Goal: Information Seeking & Learning: Learn about a topic

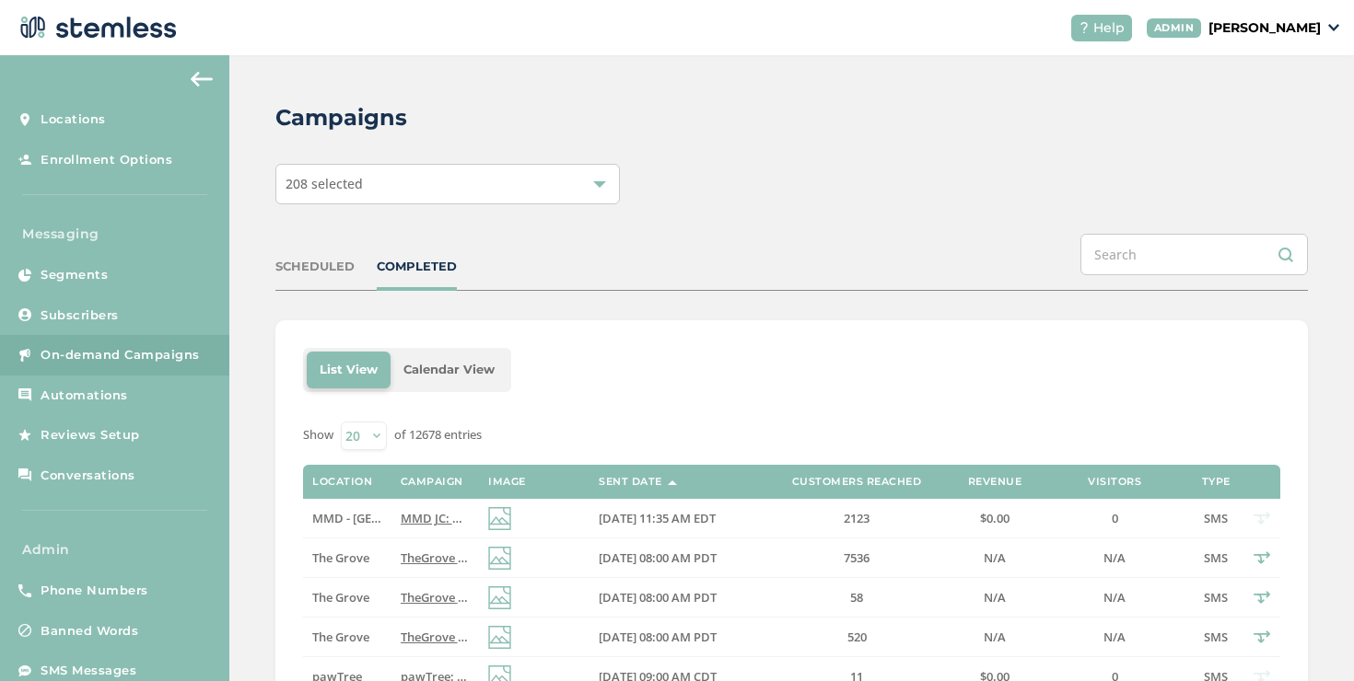
click at [432, 259] on div "COMPLETED" at bounding box center [417, 267] width 80 height 18
click at [384, 513] on td "Mellow Fellow" at bounding box center [346, 519] width 87 height 40
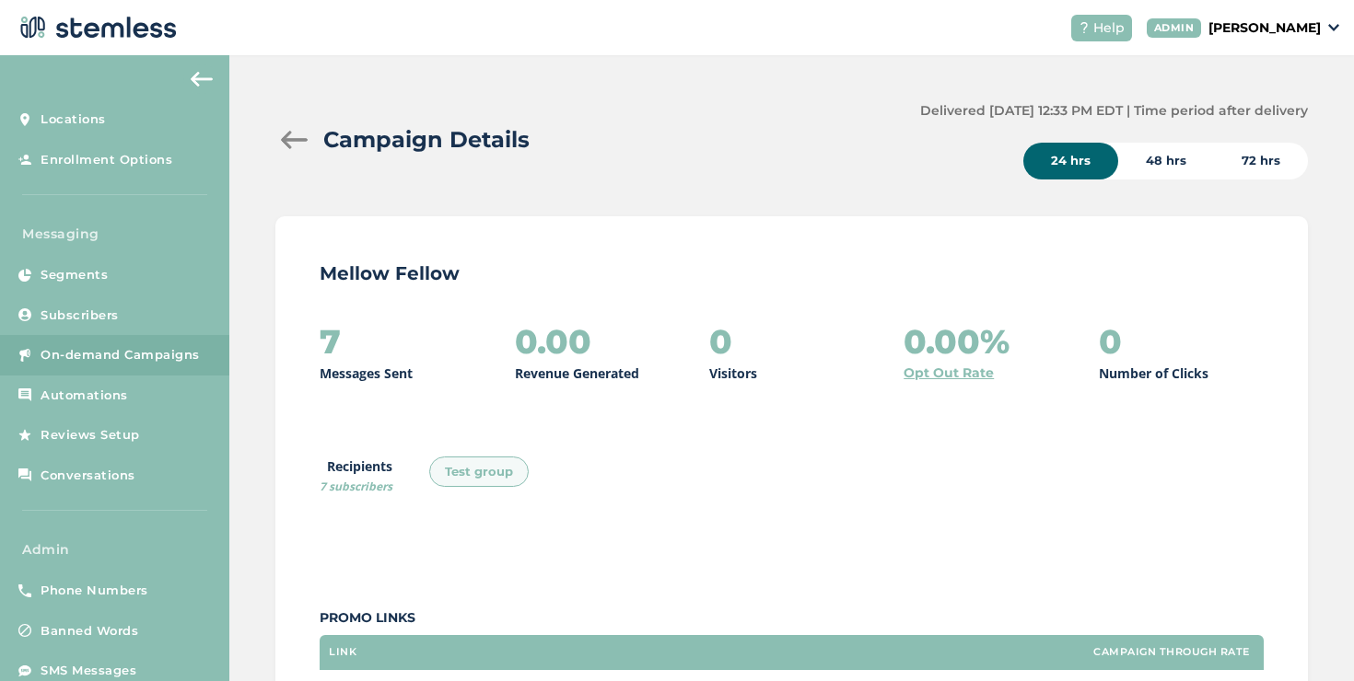
click at [284, 143] on div at bounding box center [293, 140] width 37 height 18
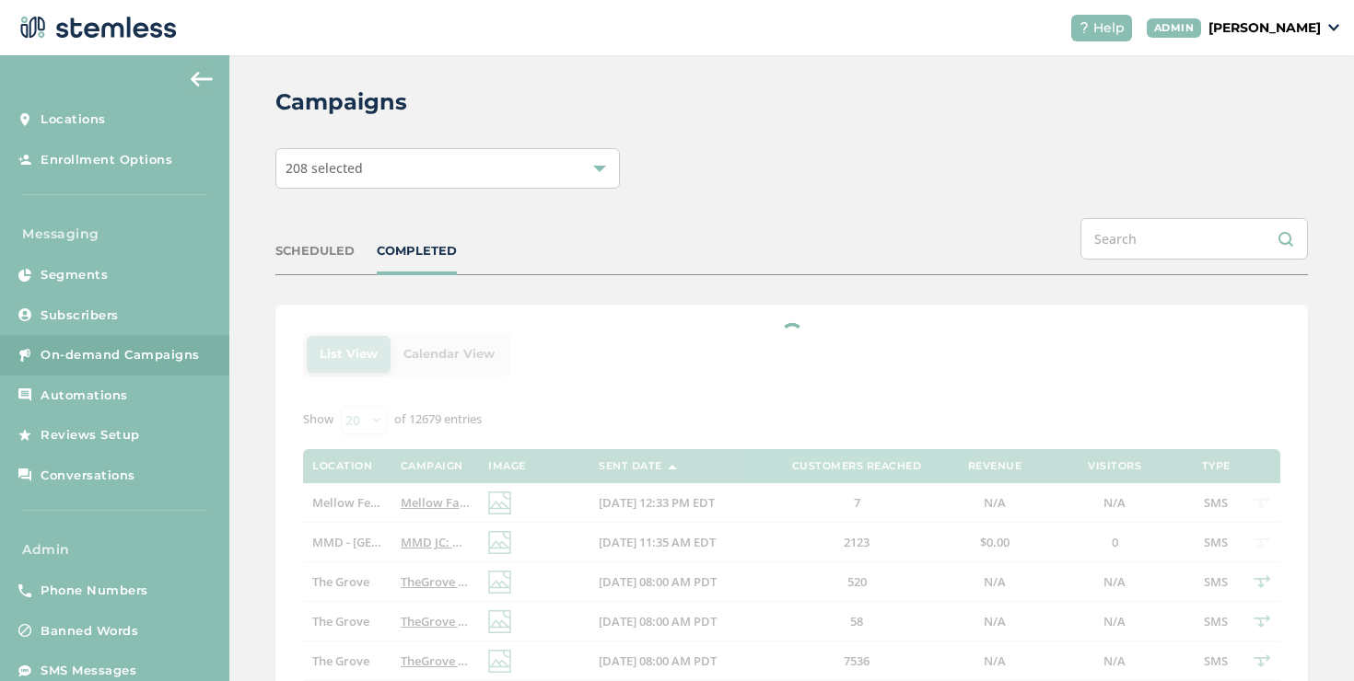
scroll to position [17, 0]
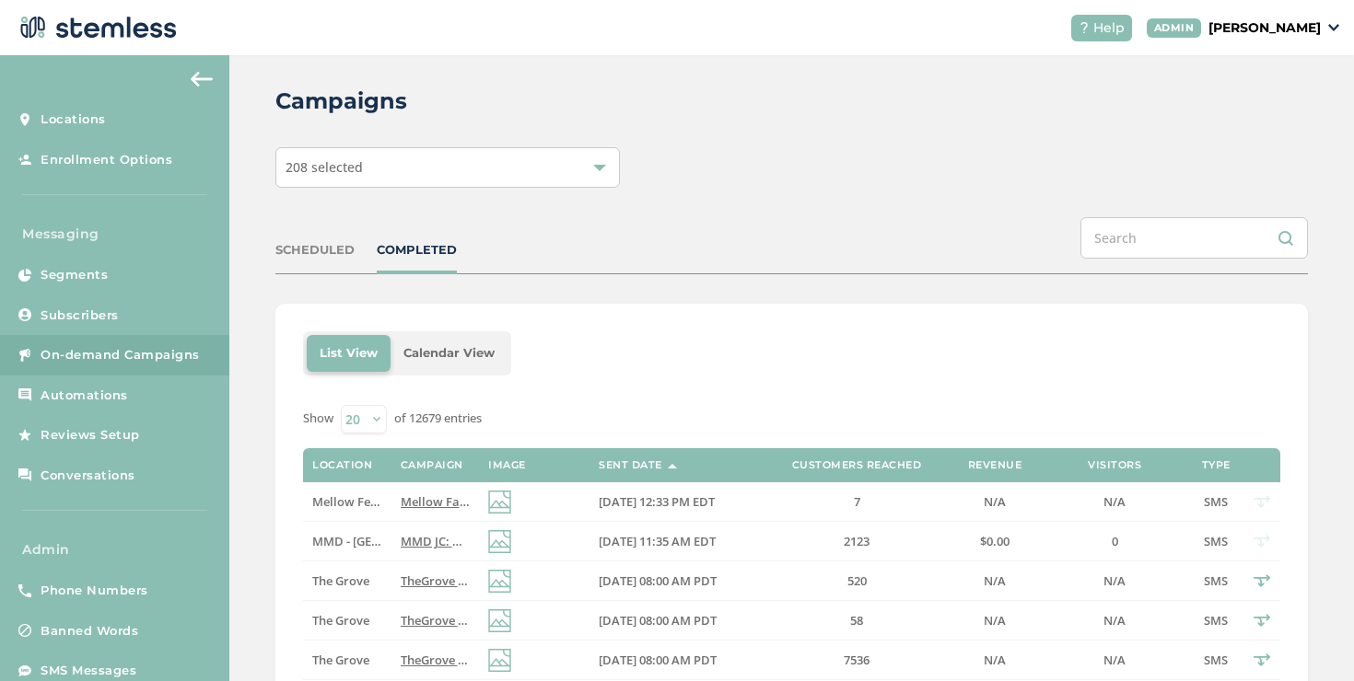
click at [442, 259] on div "SCHEDULED COMPLETED" at bounding box center [791, 245] width 1032 height 57
click at [441, 251] on div "COMPLETED" at bounding box center [417, 250] width 80 height 18
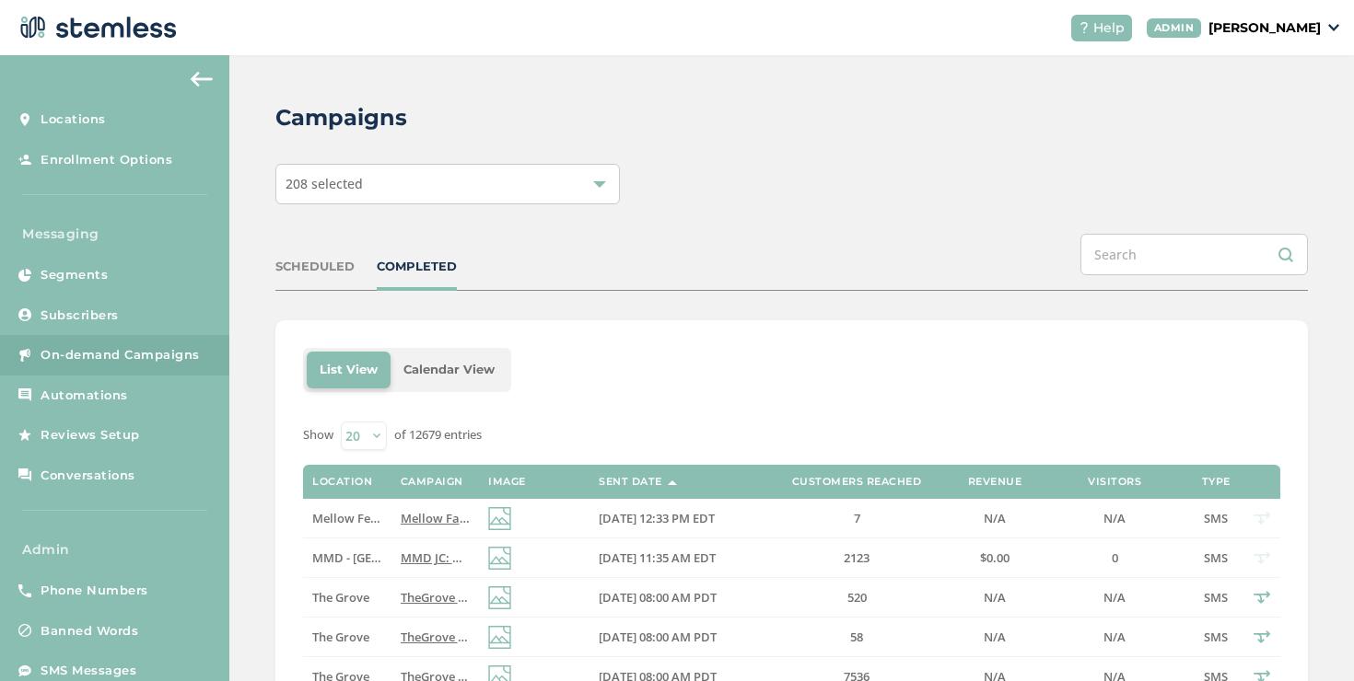
click at [314, 268] on div "SCHEDULED" at bounding box center [314, 267] width 79 height 18
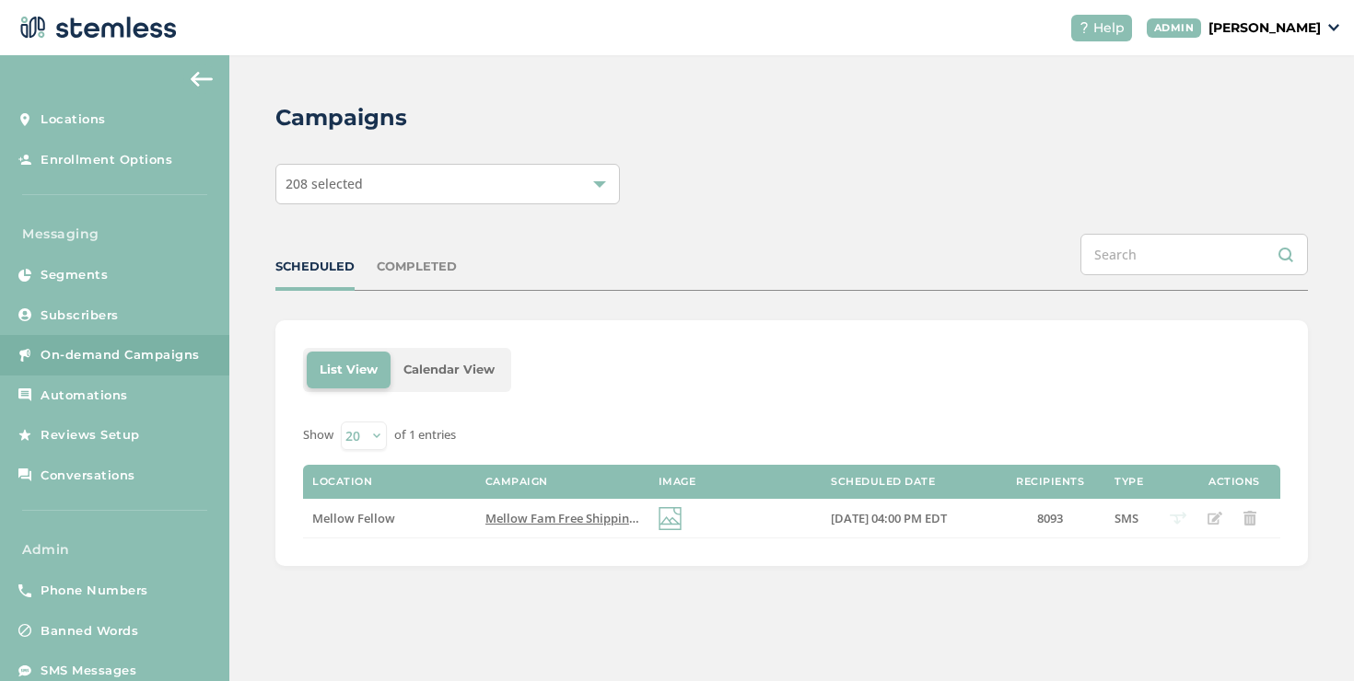
click at [449, 265] on div "COMPLETED" at bounding box center [417, 267] width 80 height 18
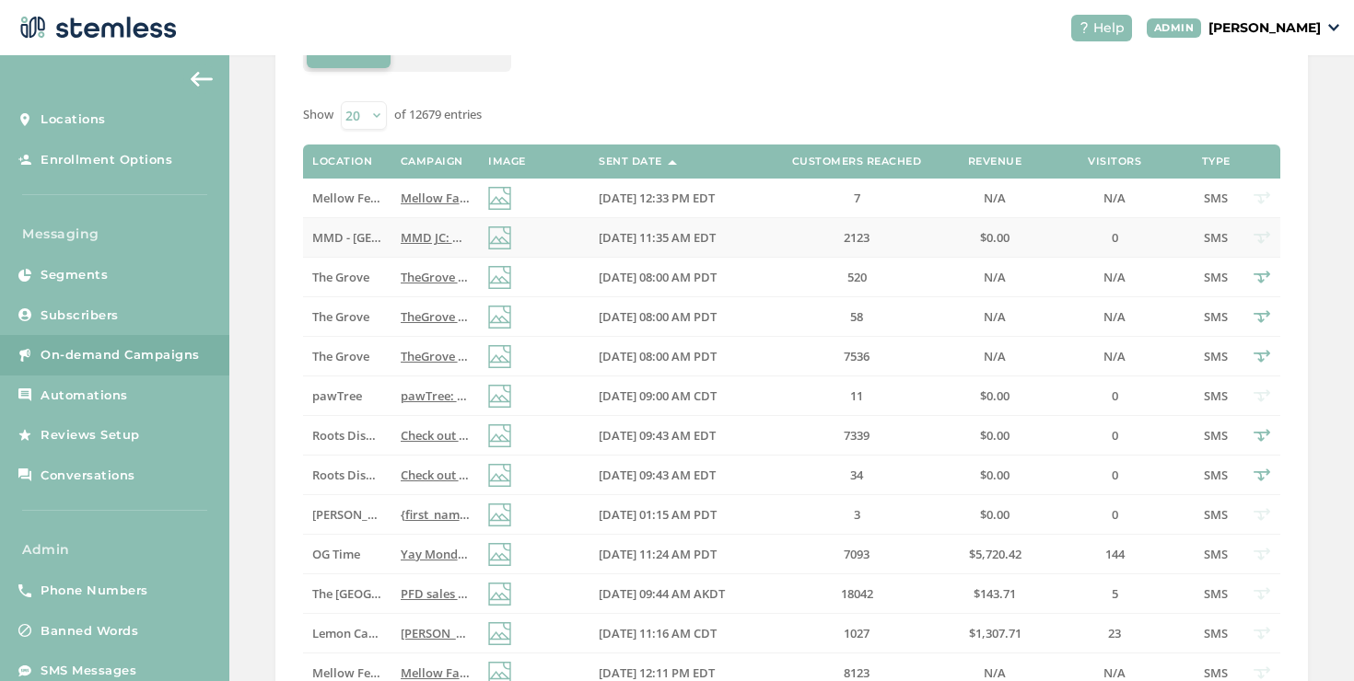
scroll to position [397, 0]
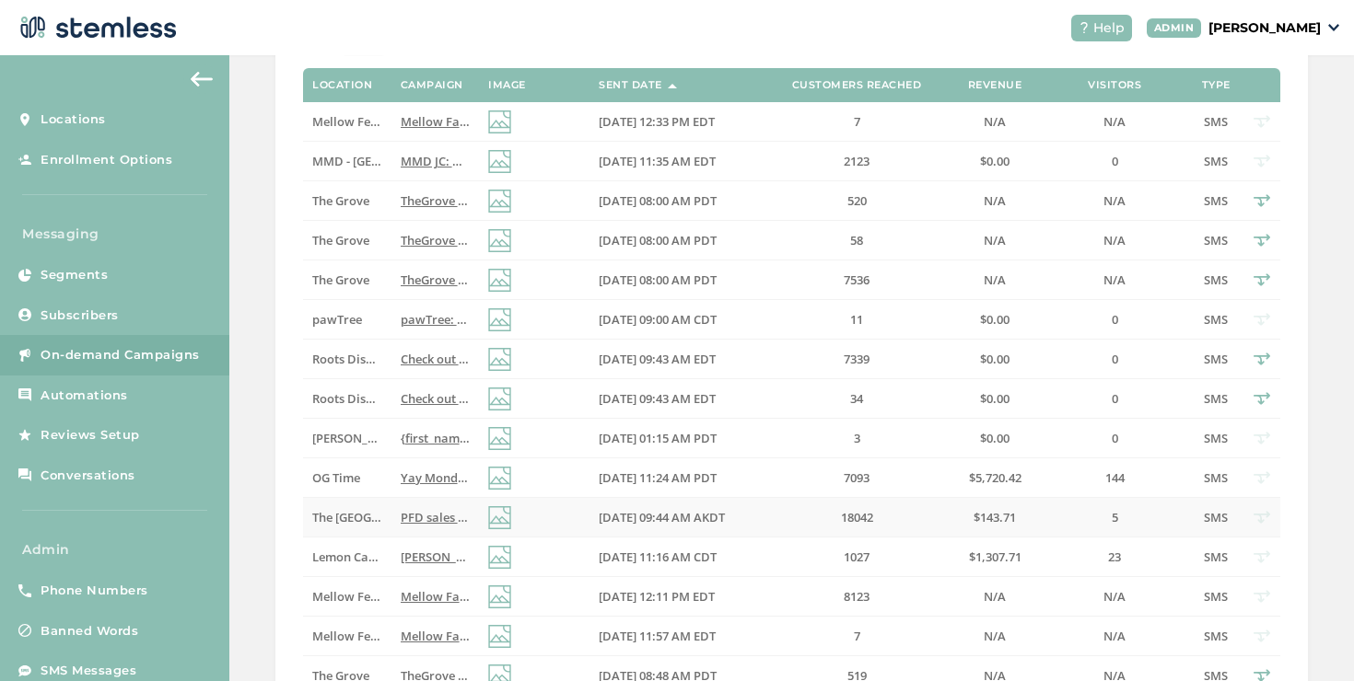
click at [361, 511] on span "The [GEOGRAPHIC_DATA]" at bounding box center [384, 517] width 144 height 17
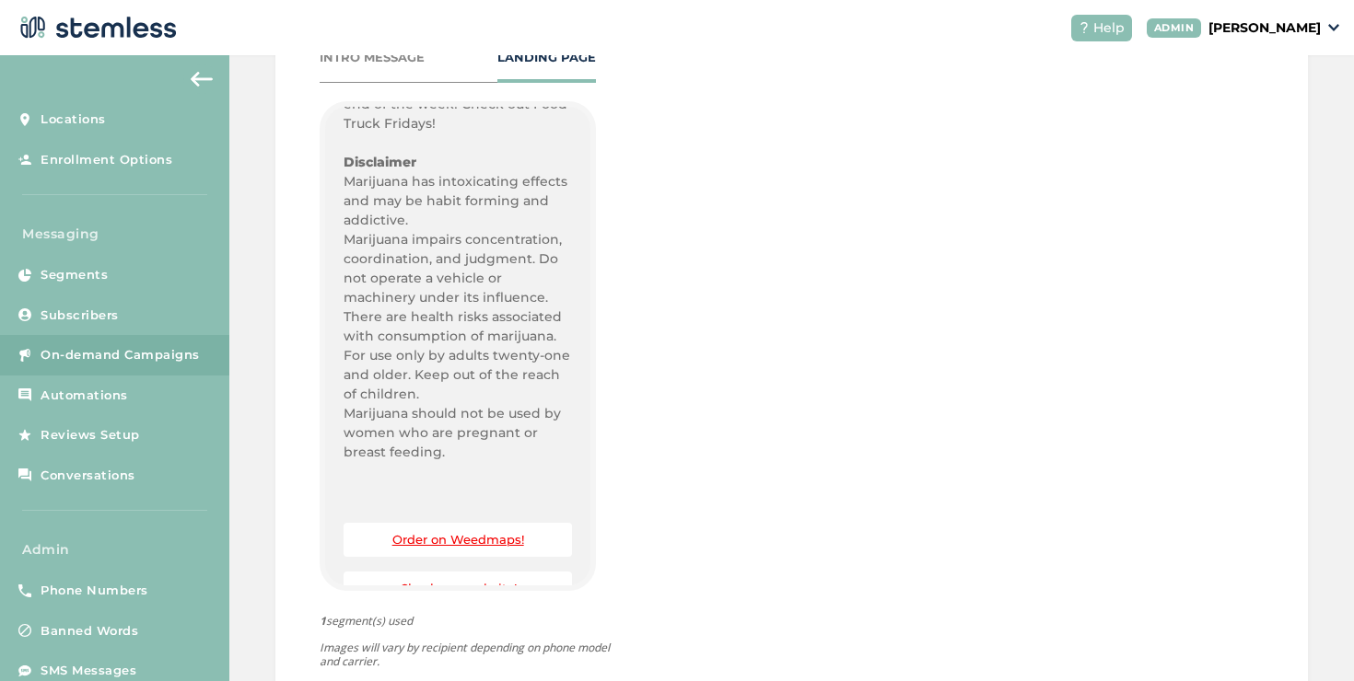
scroll to position [721, 0]
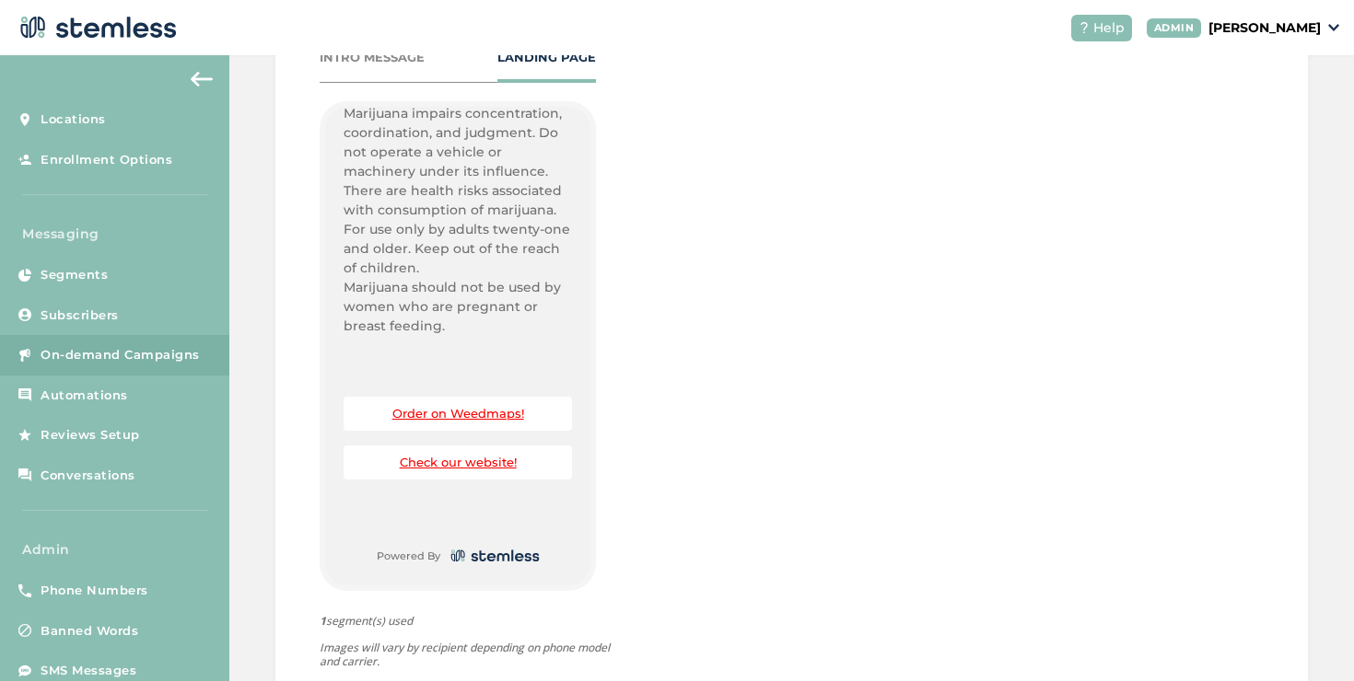
click at [451, 459] on link "Check our website!" at bounding box center [458, 462] width 117 height 15
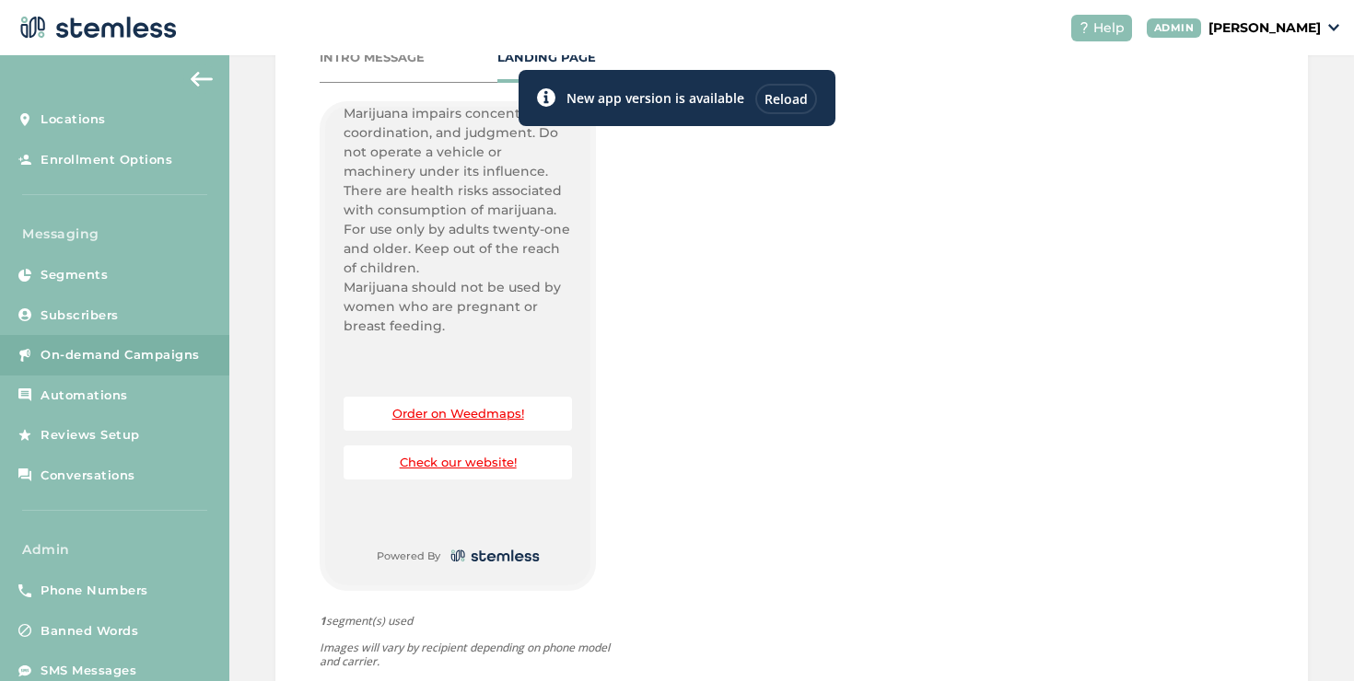
scroll to position [26, 0]
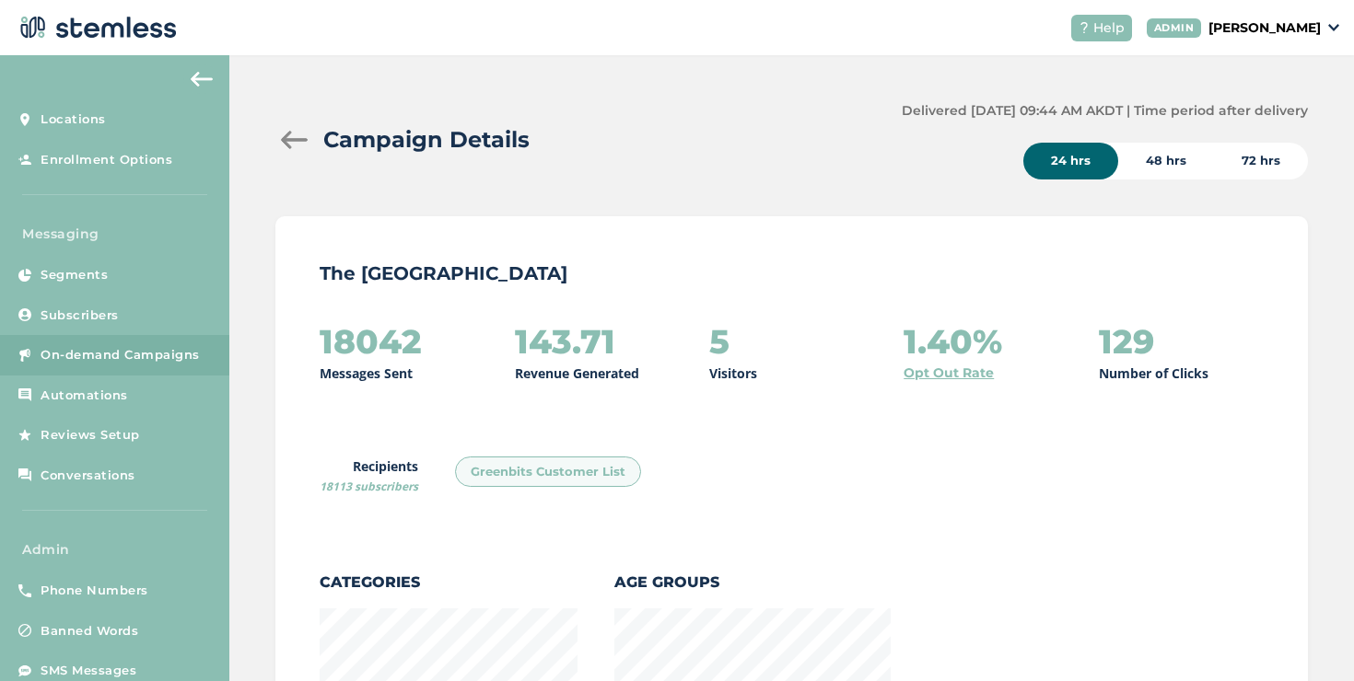
scroll to position [2047, 1021]
click at [301, 143] on div at bounding box center [293, 140] width 37 height 18
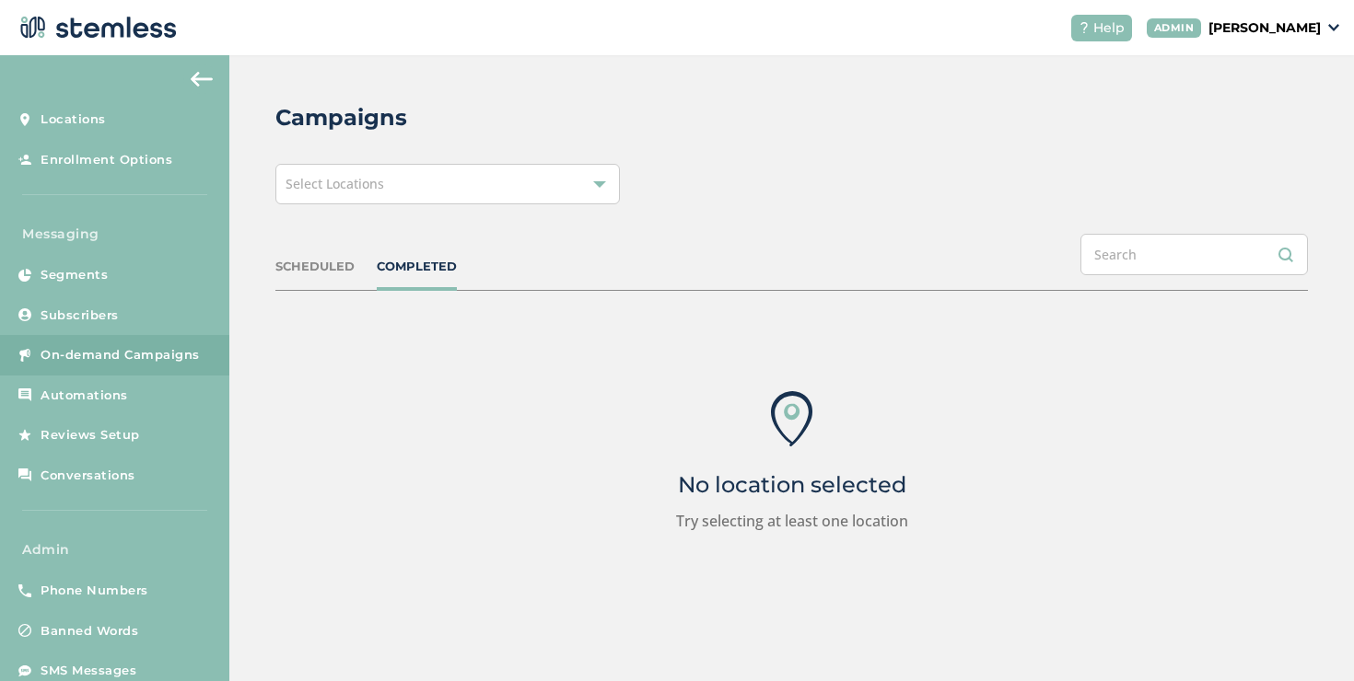
click at [405, 191] on div "Select Locations" at bounding box center [447, 184] width 344 height 41
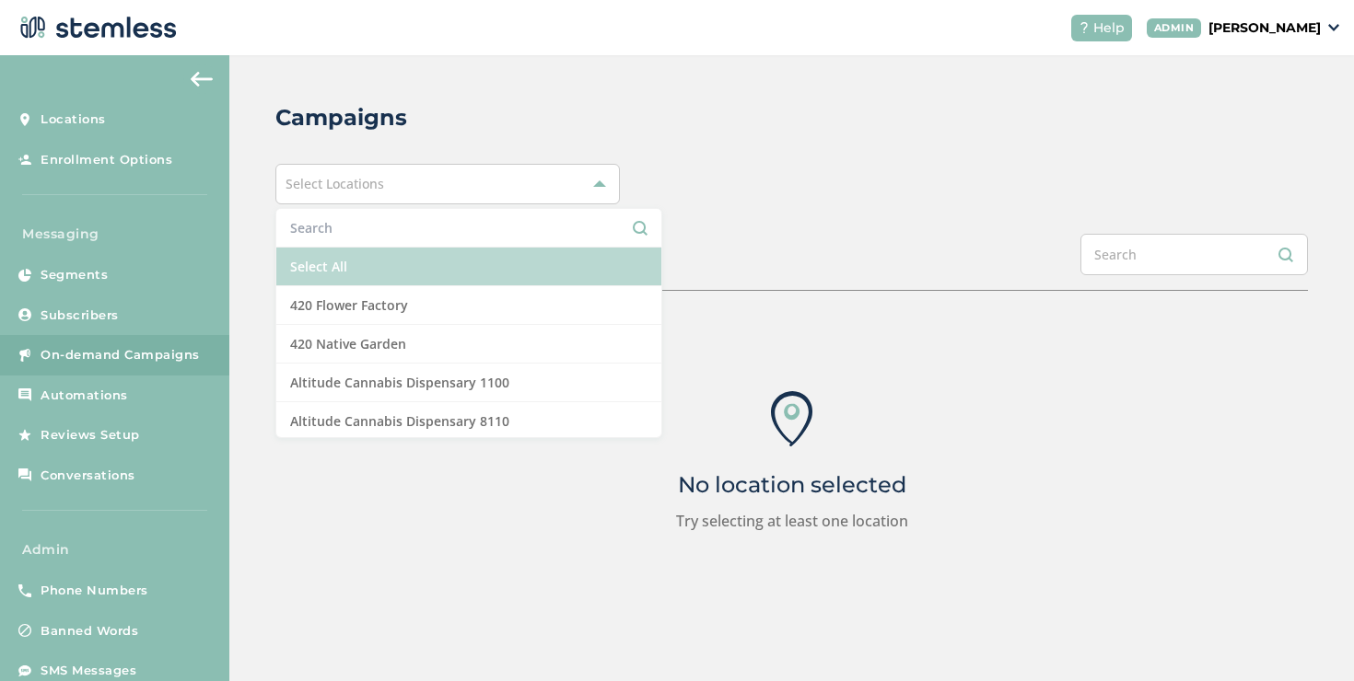
click at [402, 257] on li "Select All" at bounding box center [468, 267] width 385 height 39
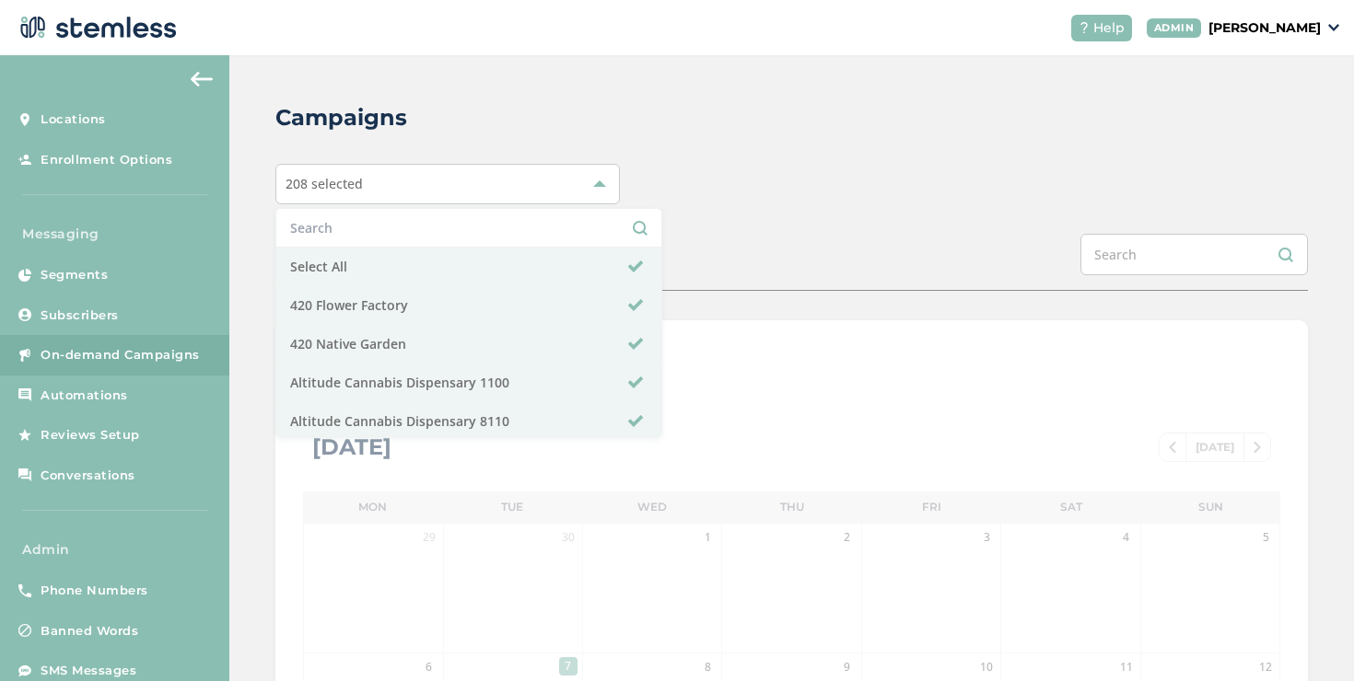
click at [832, 192] on div "208 selected Select All 420 Flower Factory 420 Native Garden Altitude Cannabis …" at bounding box center [791, 184] width 1032 height 41
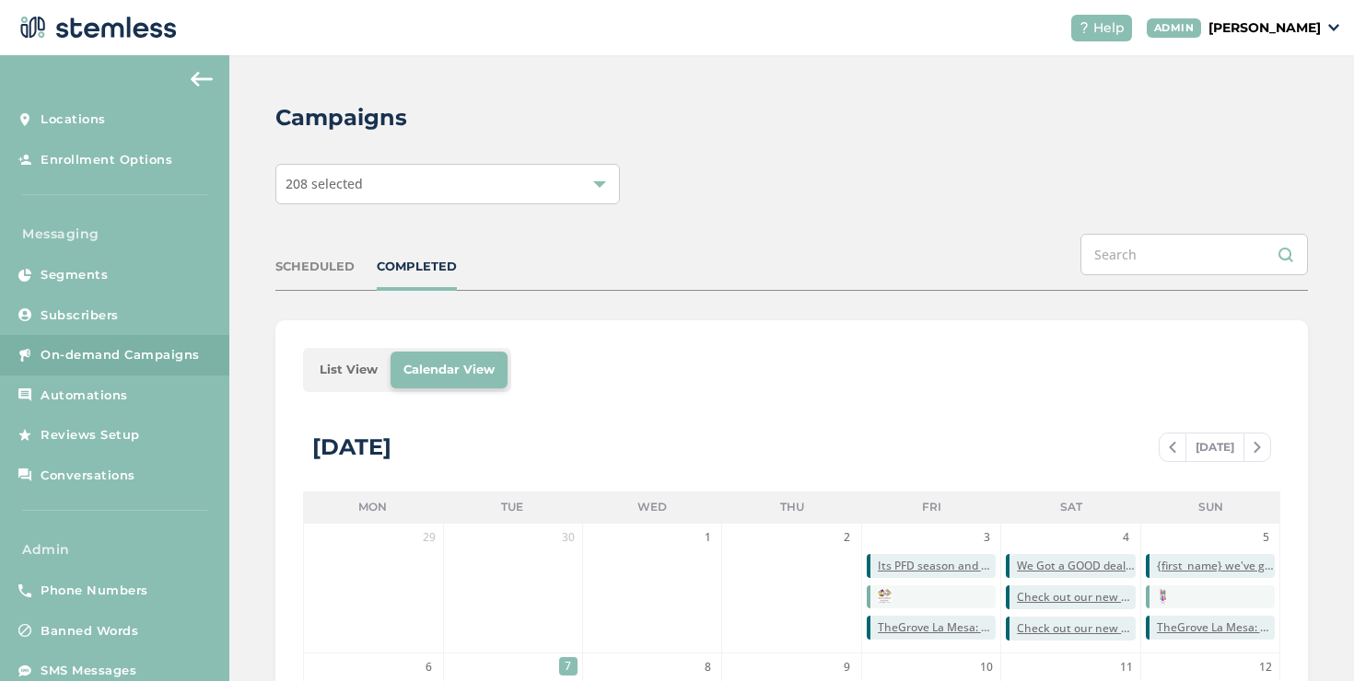
click at [360, 366] on li "List View" at bounding box center [349, 370] width 84 height 37
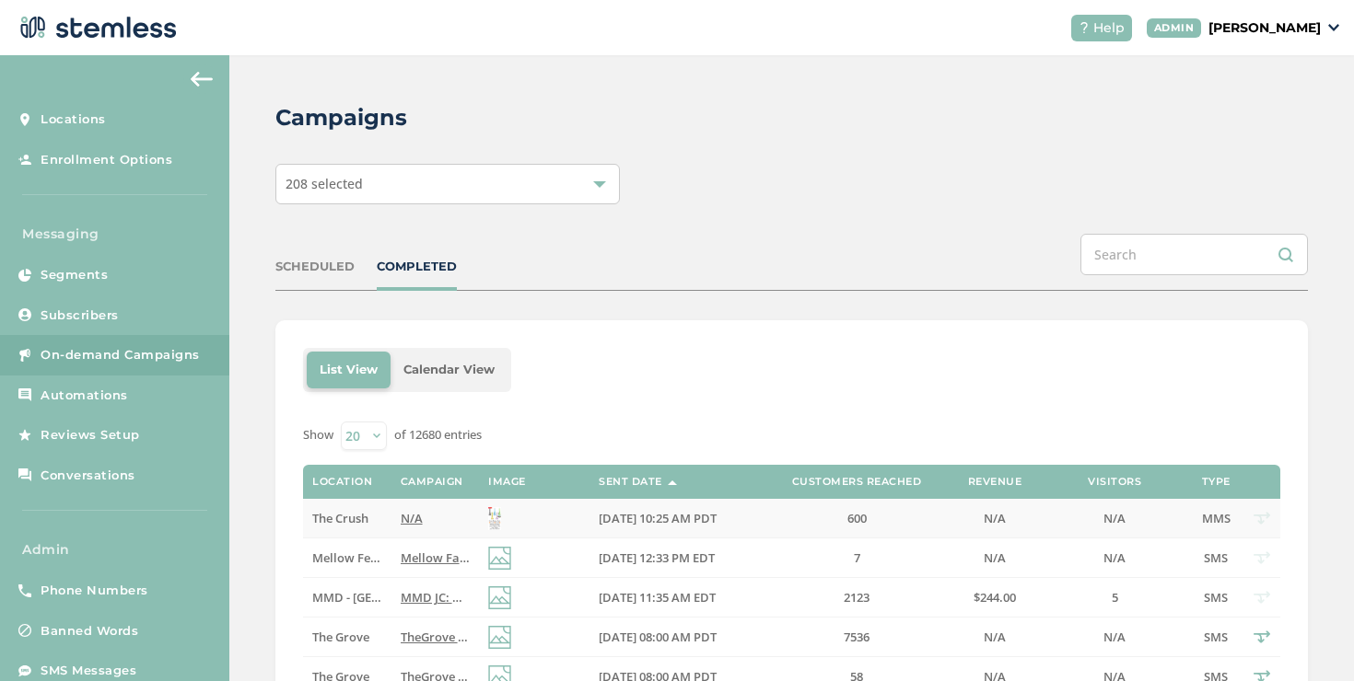
click at [368, 511] on span "The Crush" at bounding box center [340, 518] width 56 height 17
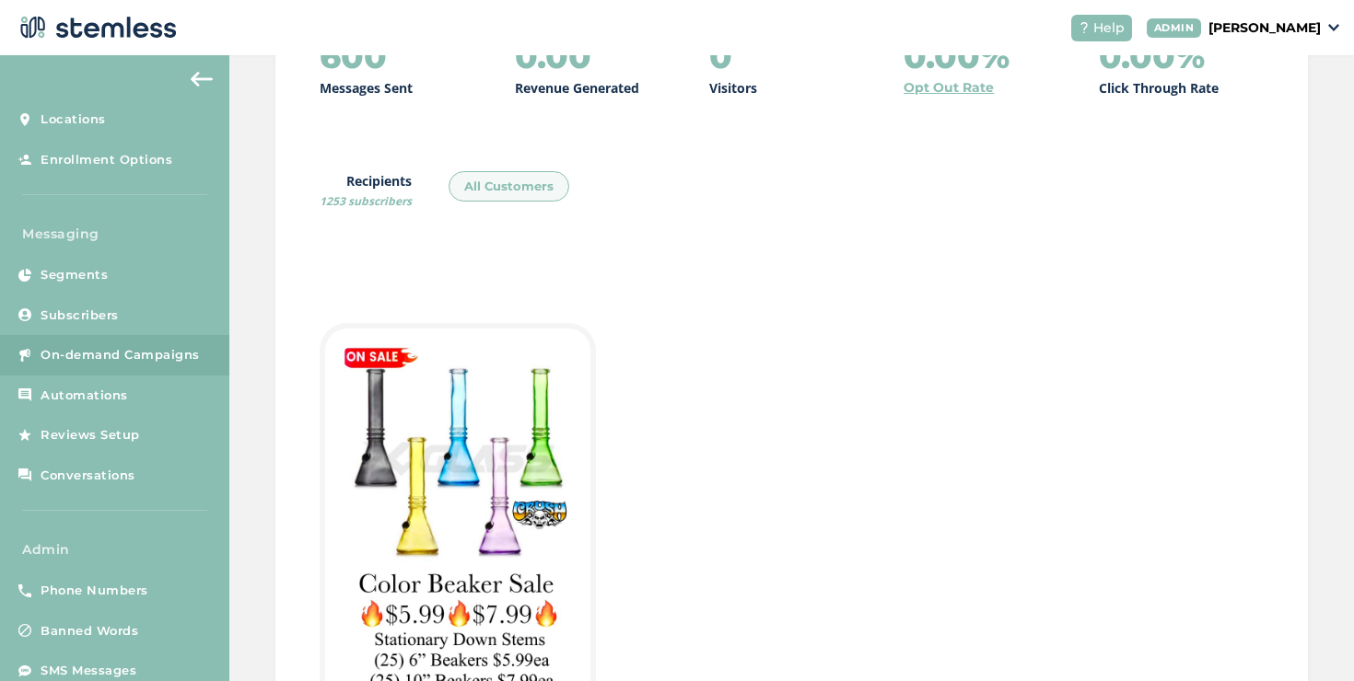
scroll to position [31, 0]
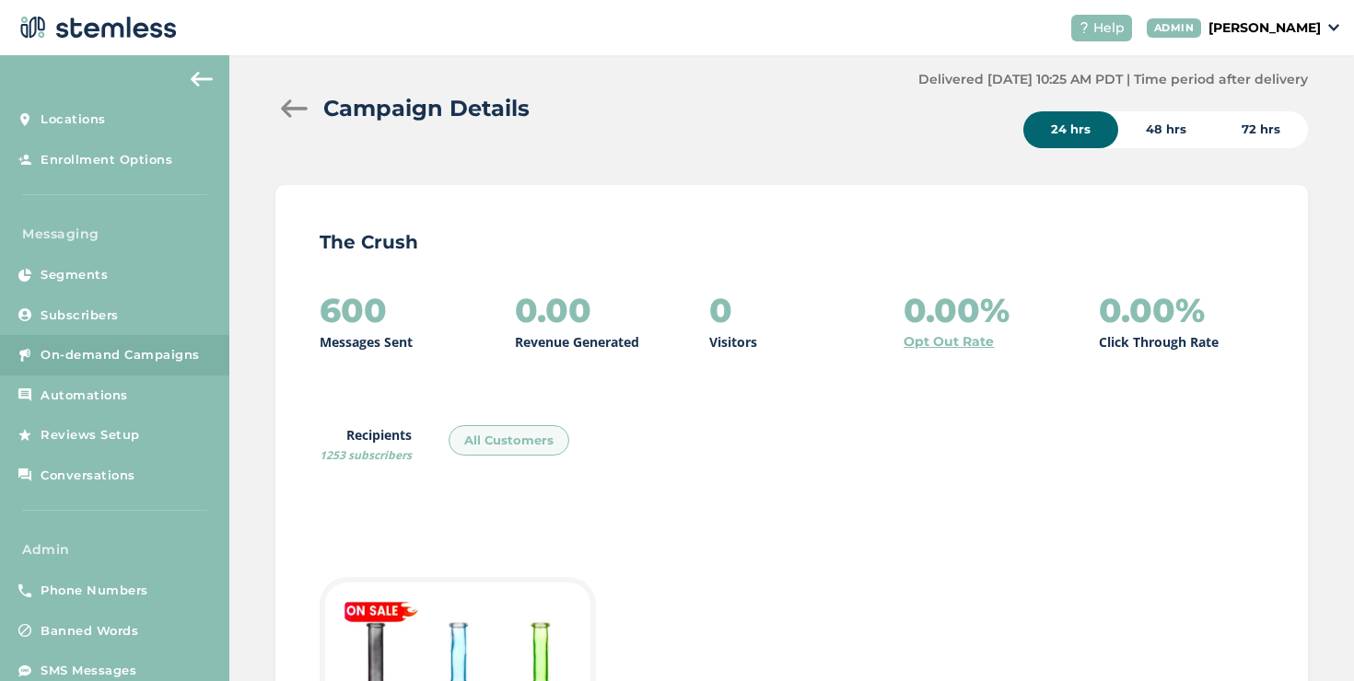
click at [297, 109] on div at bounding box center [293, 108] width 37 height 18
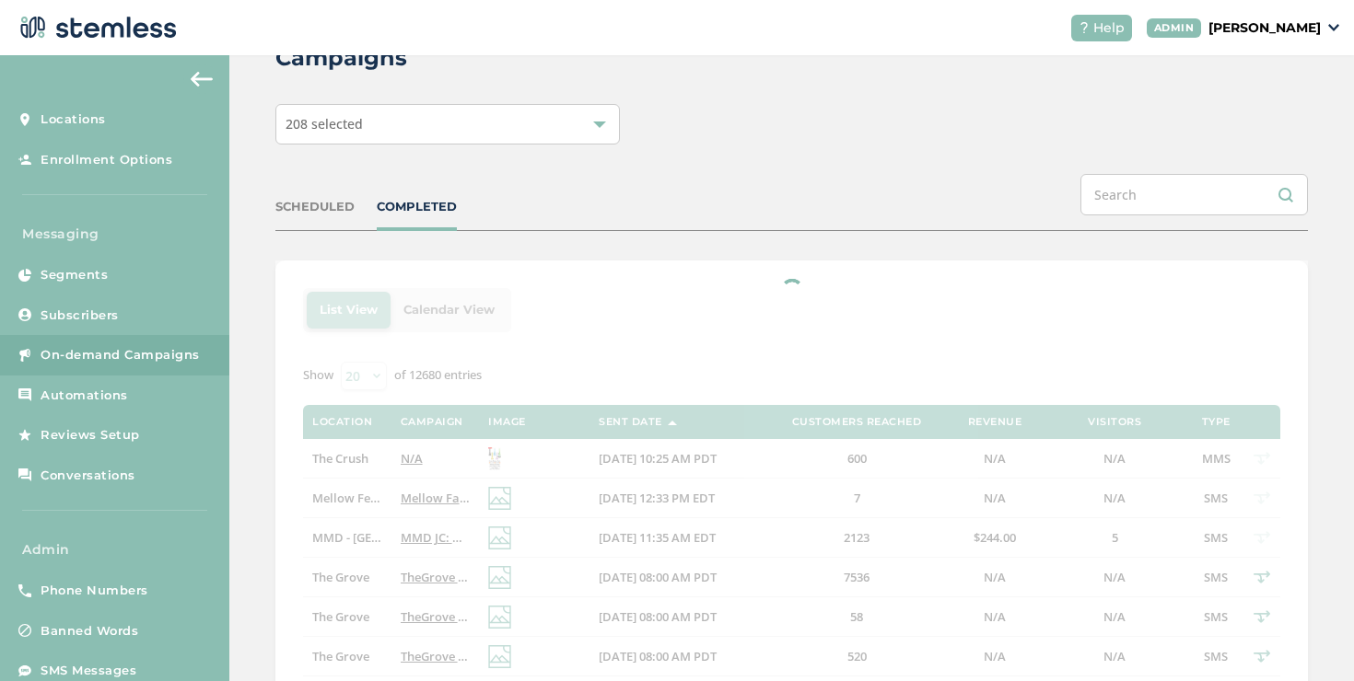
scroll to position [147, 0]
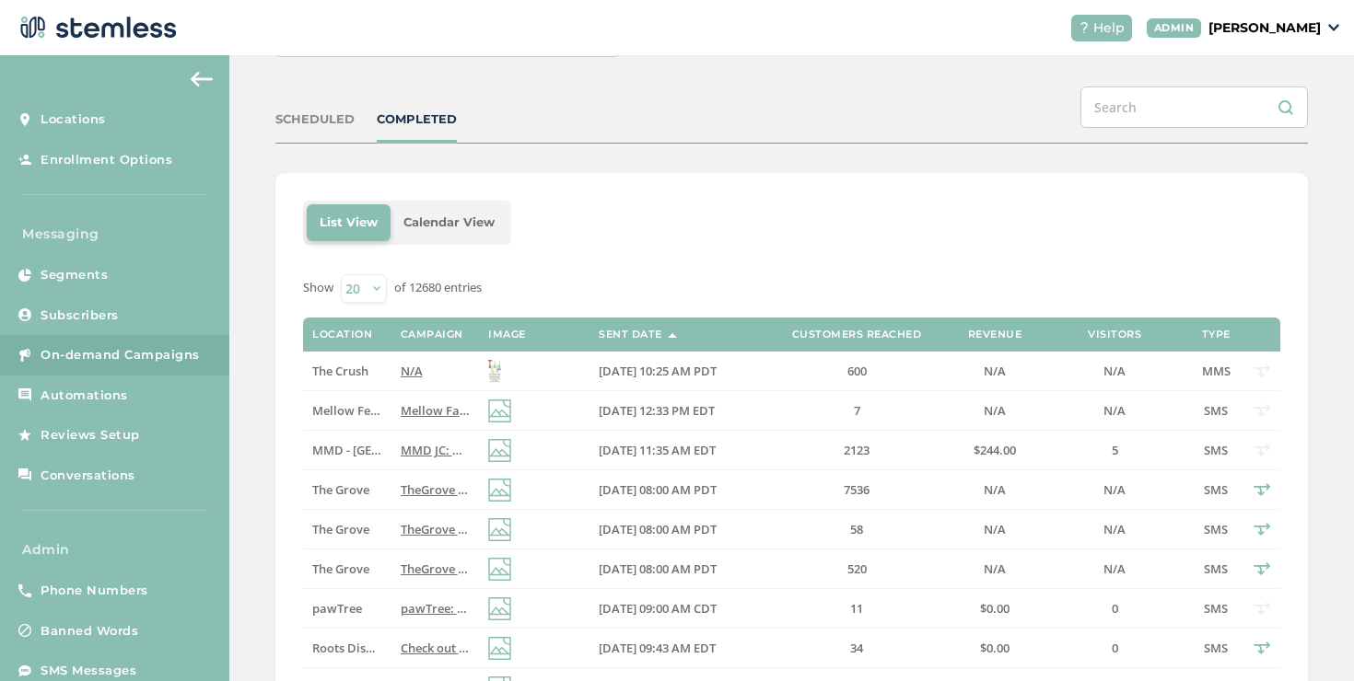
click at [419, 110] on div "COMPLETED" at bounding box center [417, 119] width 80 height 18
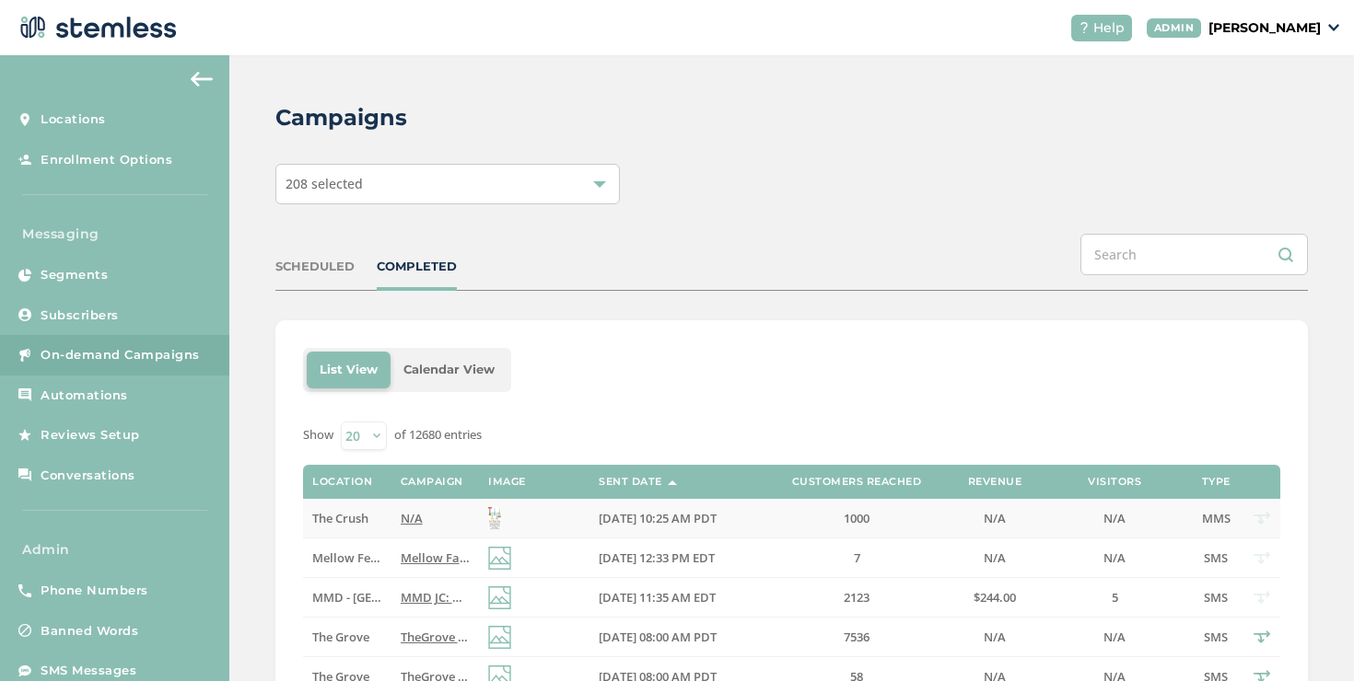
click at [403, 519] on span "N/A" at bounding box center [412, 518] width 22 height 17
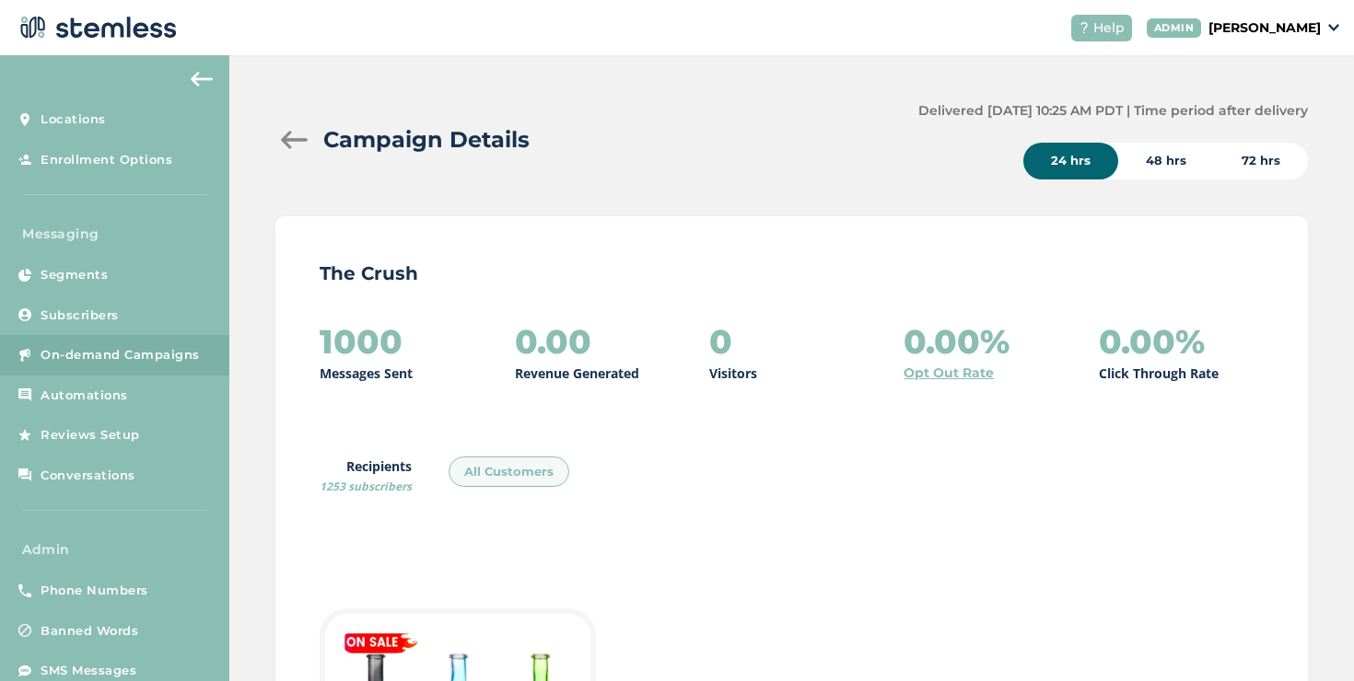
click at [288, 148] on div at bounding box center [293, 140] width 37 height 18
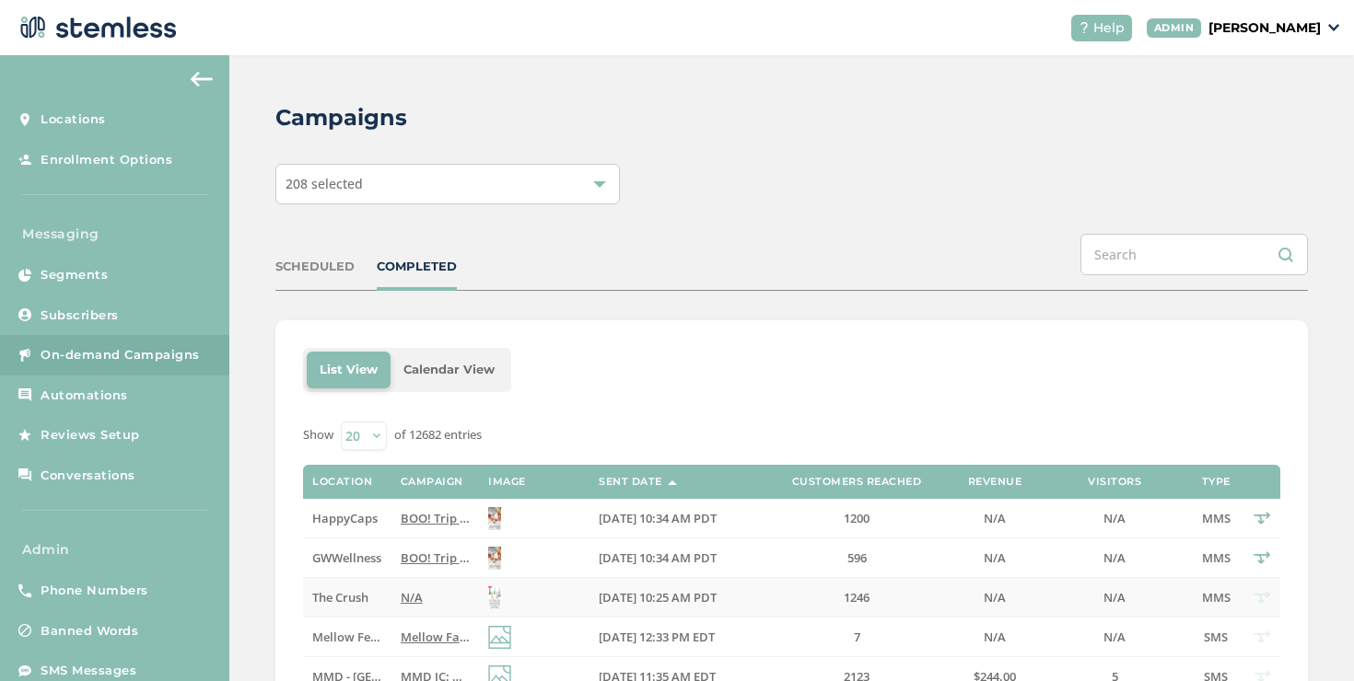
click at [417, 593] on label "N/A" at bounding box center [435, 598] width 69 height 16
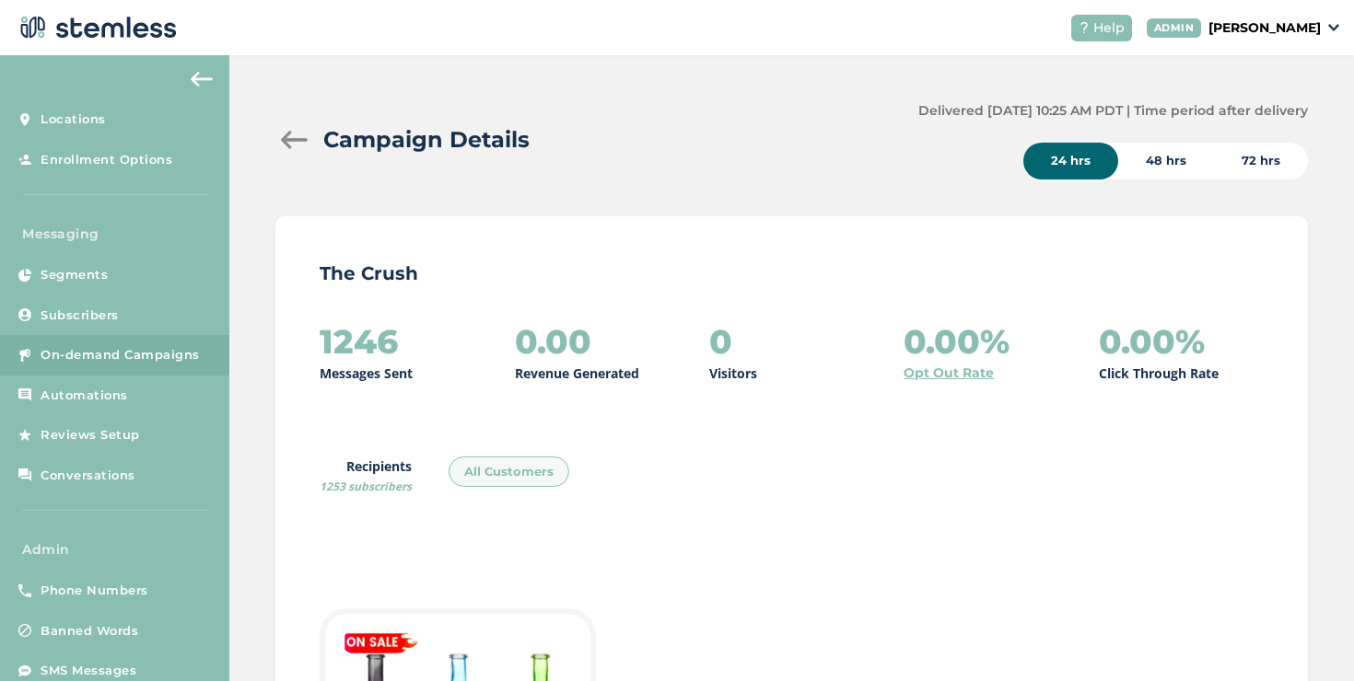
click at [297, 144] on div at bounding box center [293, 140] width 37 height 18
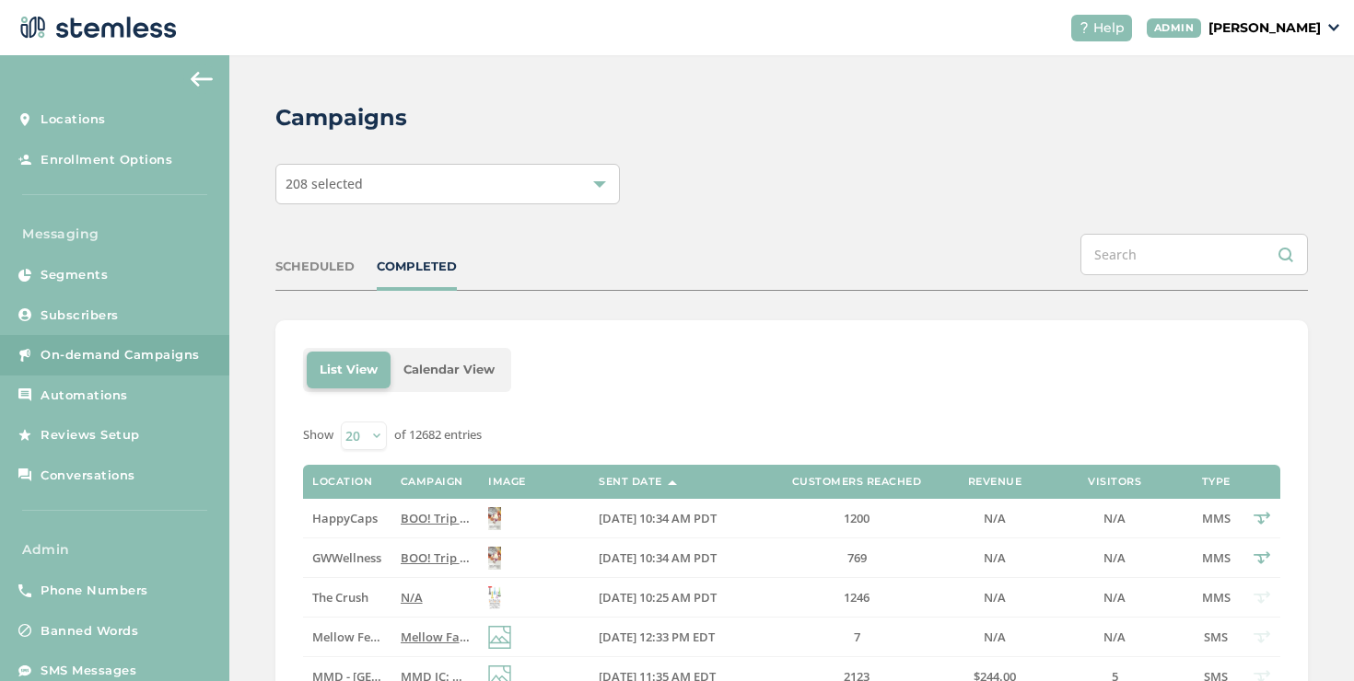
click at [401, 562] on span "BOO! Trip or treat with this Halloween special from HappyCapsWellness. Access s…" at bounding box center [827, 558] width 853 height 17
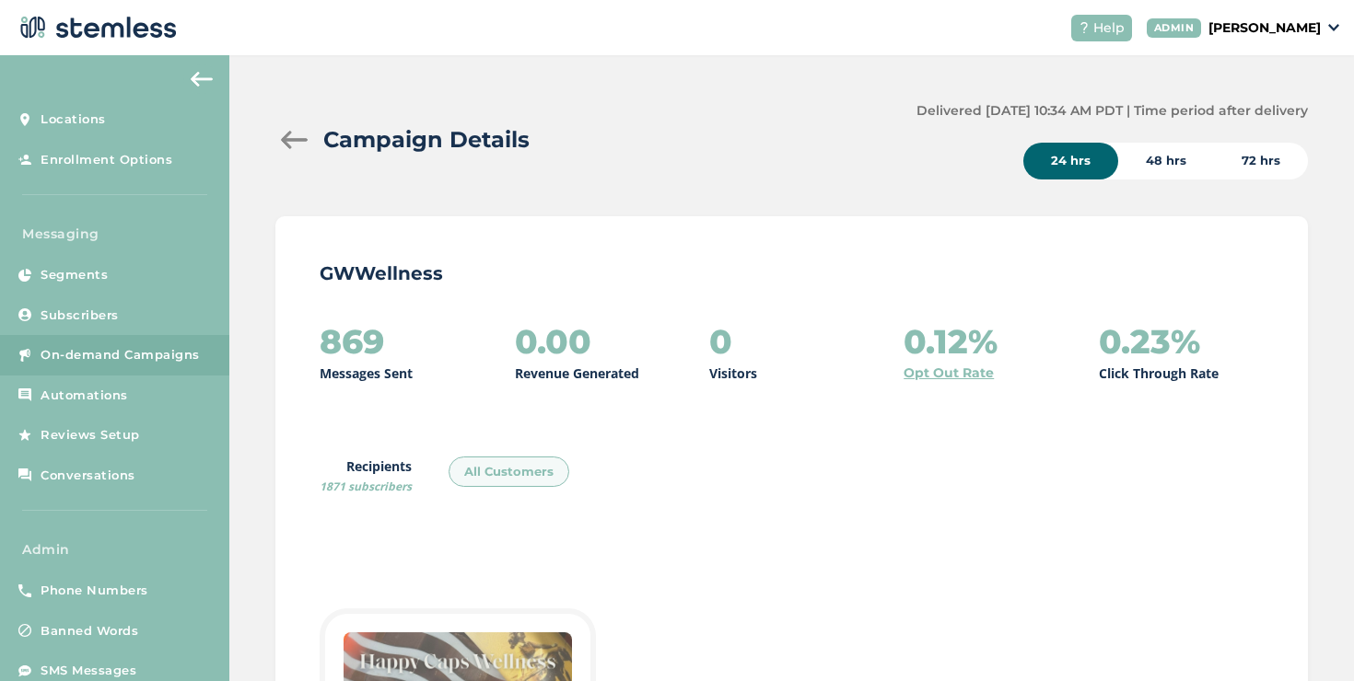
click at [291, 137] on div at bounding box center [293, 140] width 37 height 18
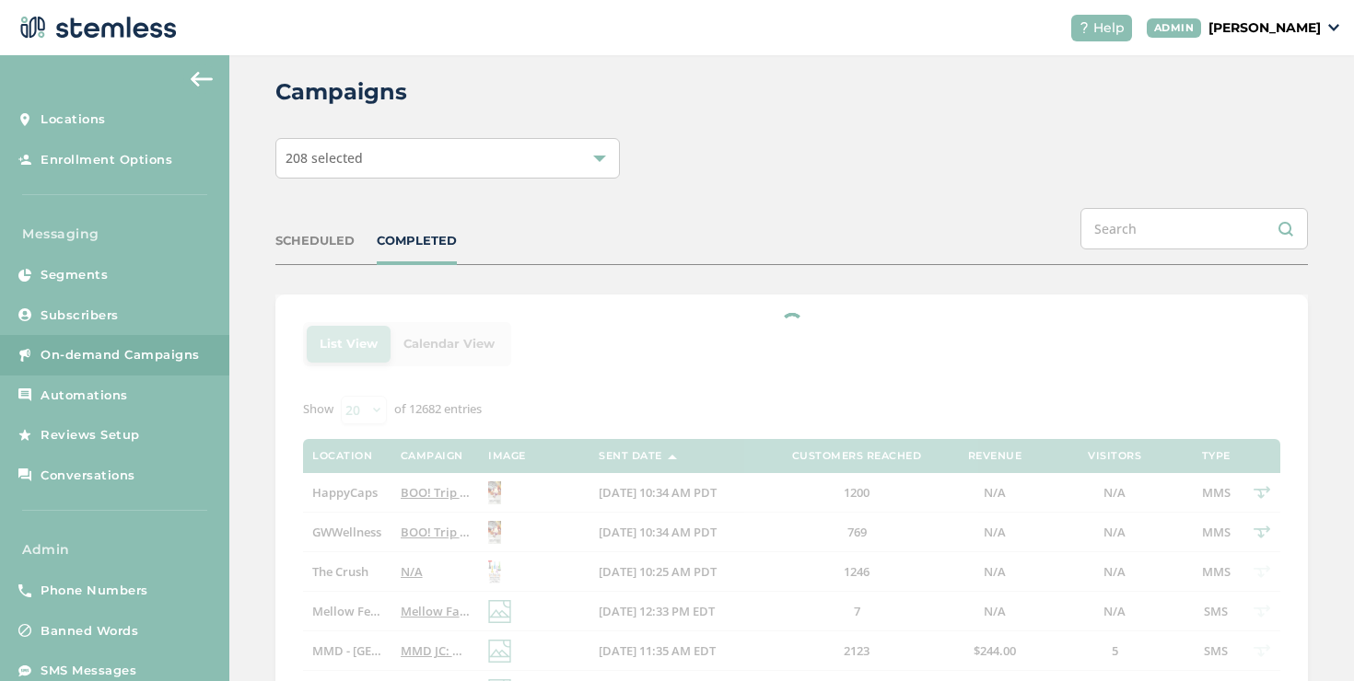
scroll to position [28, 0]
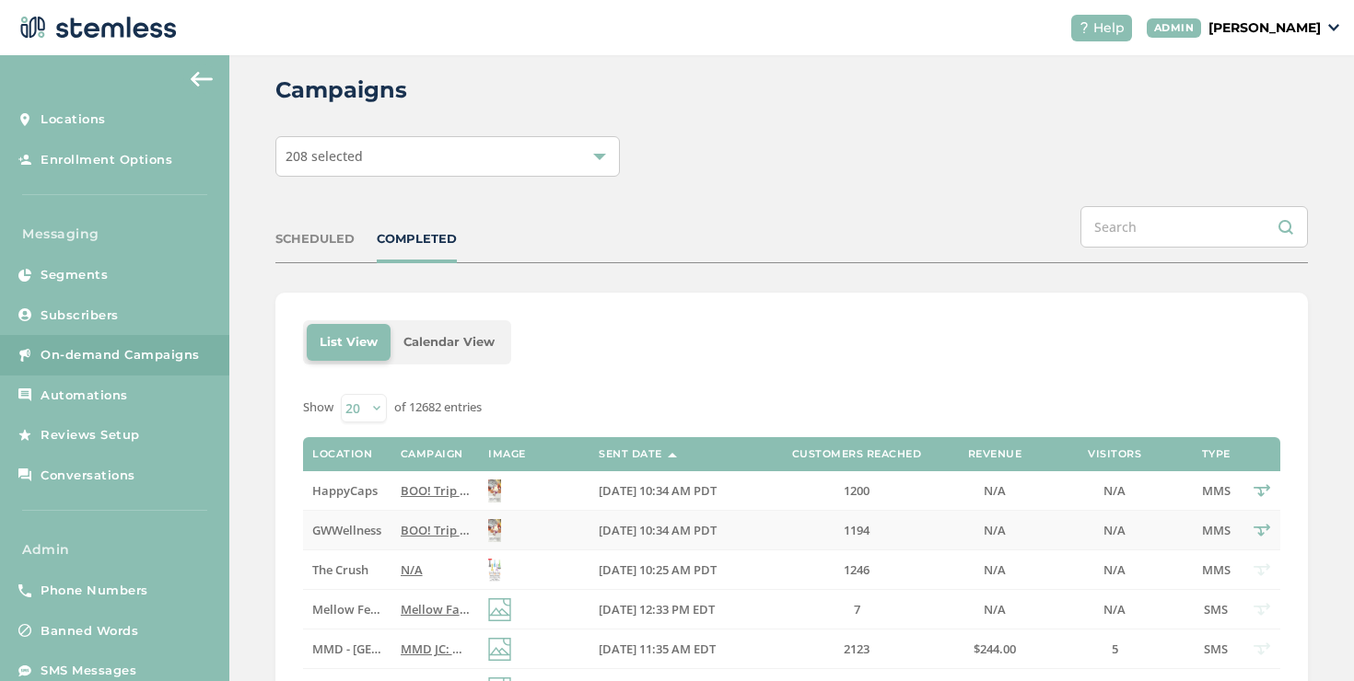
click at [440, 520] on td "BOO! Trip or treat with this Halloween special from HappyCapsWellness. Access s…" at bounding box center [434, 531] width 87 height 40
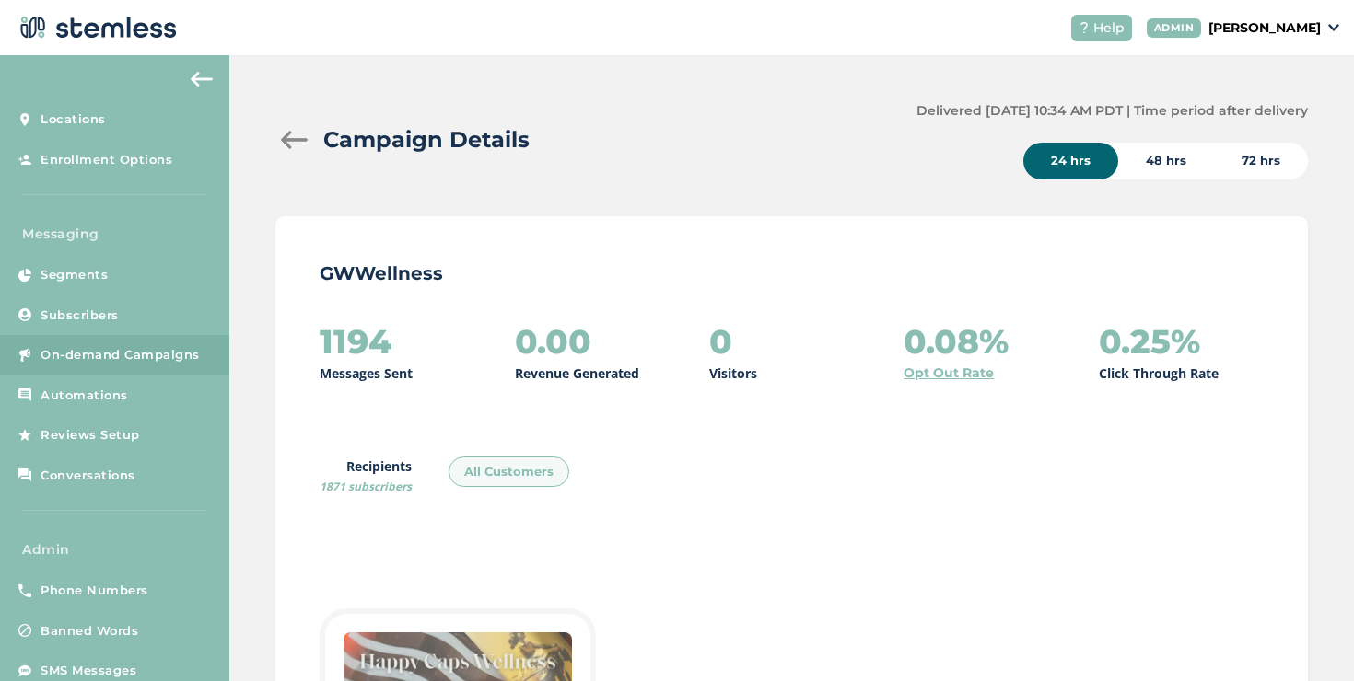
click at [307, 142] on div at bounding box center [293, 140] width 37 height 18
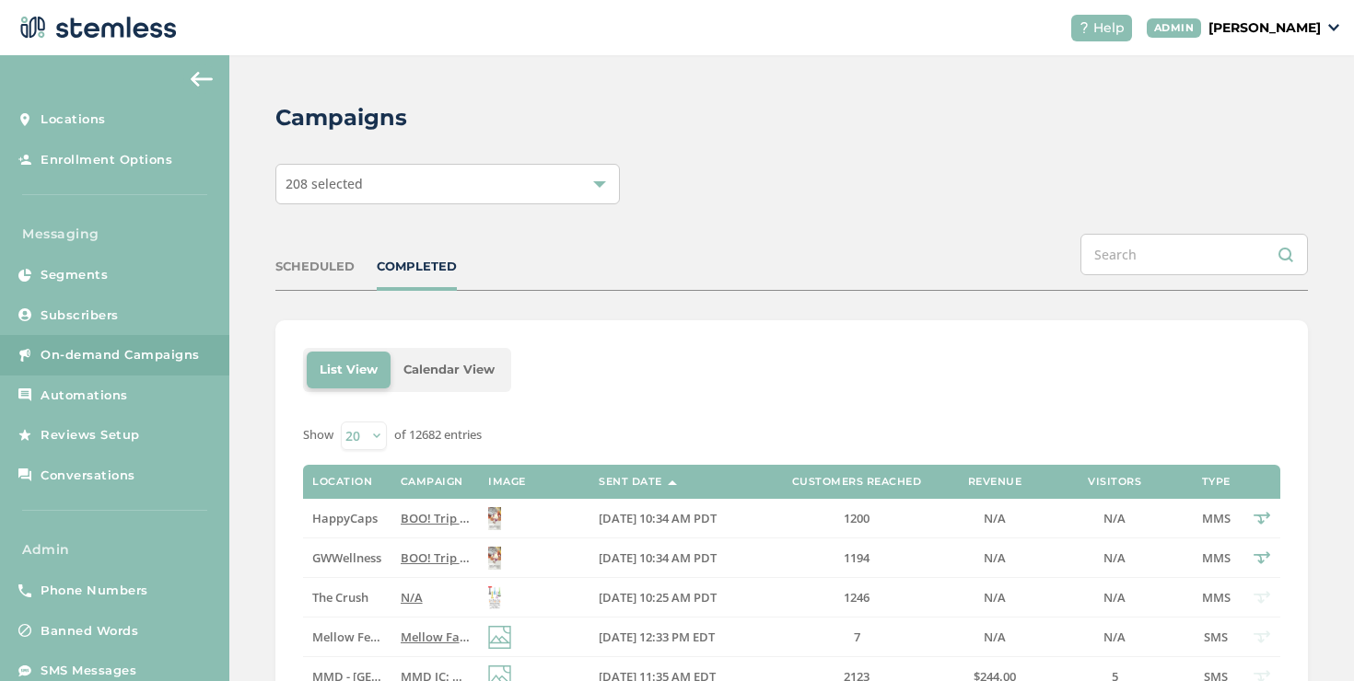
click at [407, 518] on span "BOO! Trip or treat with this Halloween special from HappyCapsWellness. Access s…" at bounding box center [827, 518] width 853 height 17
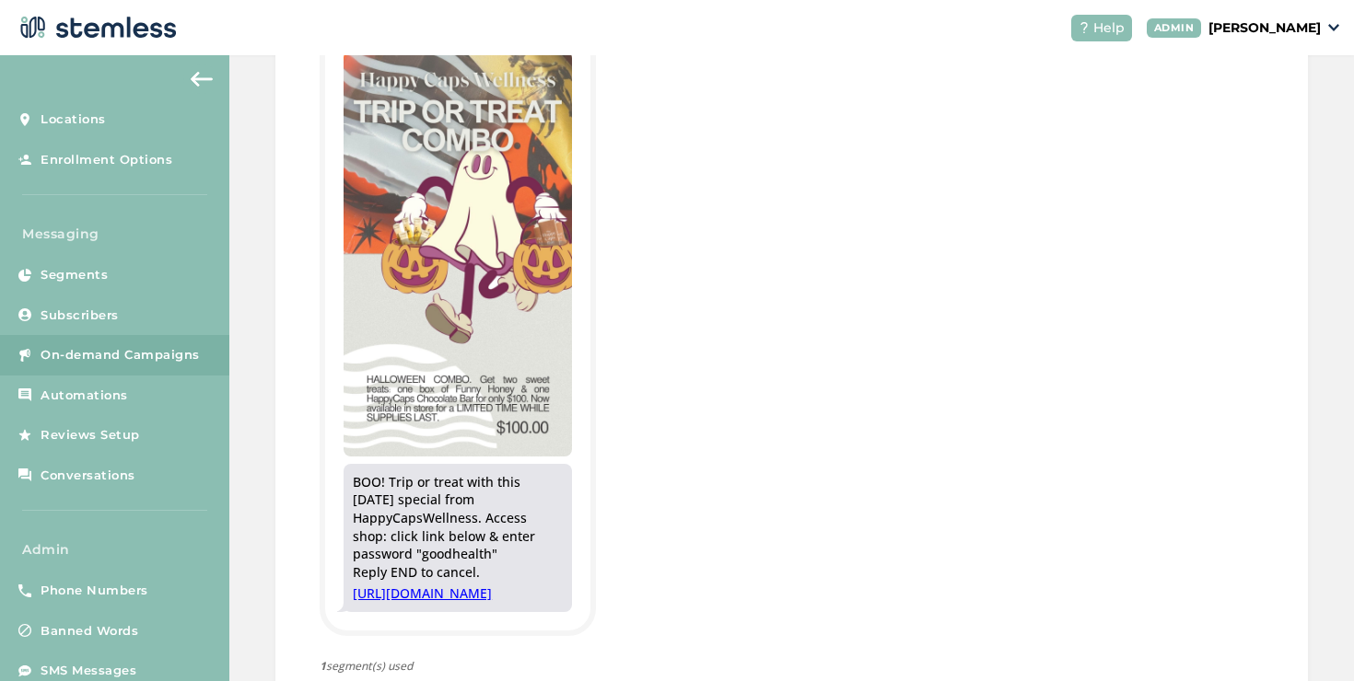
scroll to position [587, 0]
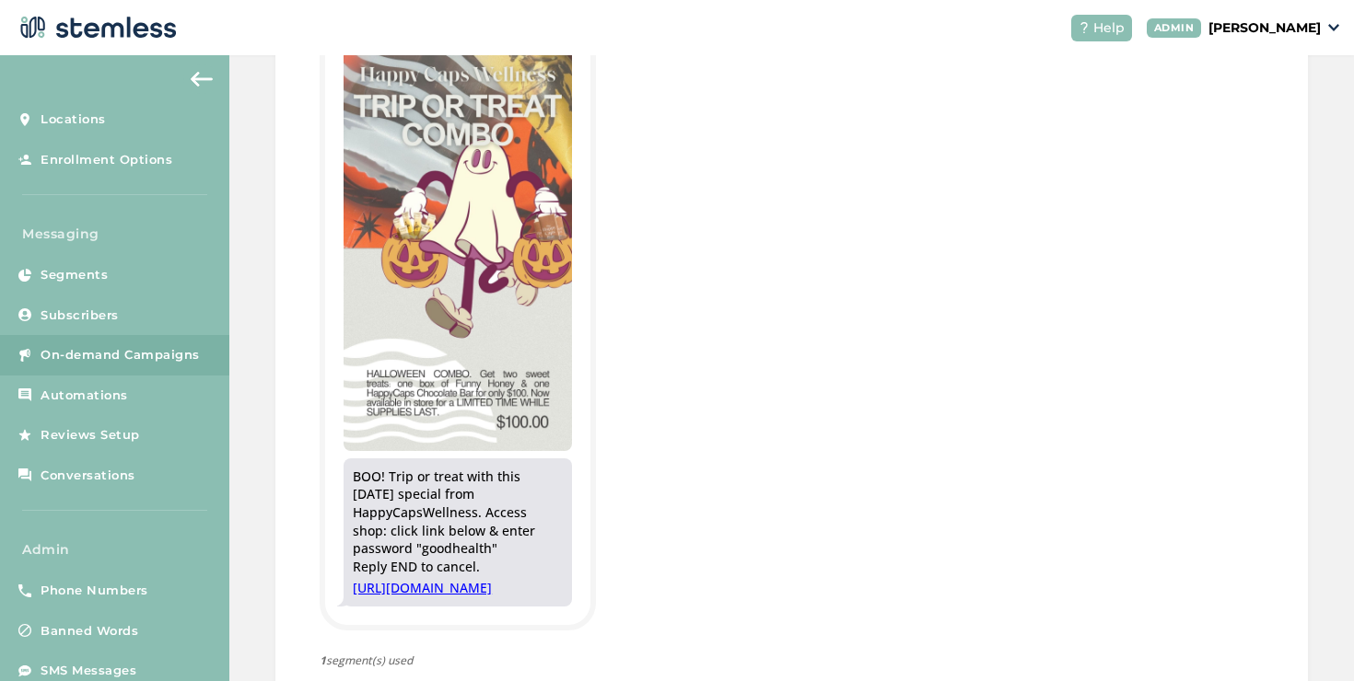
click at [533, 591] on link "https://shop.happycapswellness.com/password" at bounding box center [458, 588] width 210 height 18
click at [393, 555] on div "BOO! Trip or treat with this Halloween special from HappyCapsWellness. Access s…" at bounding box center [458, 522] width 210 height 109
copy div "goodhealth"
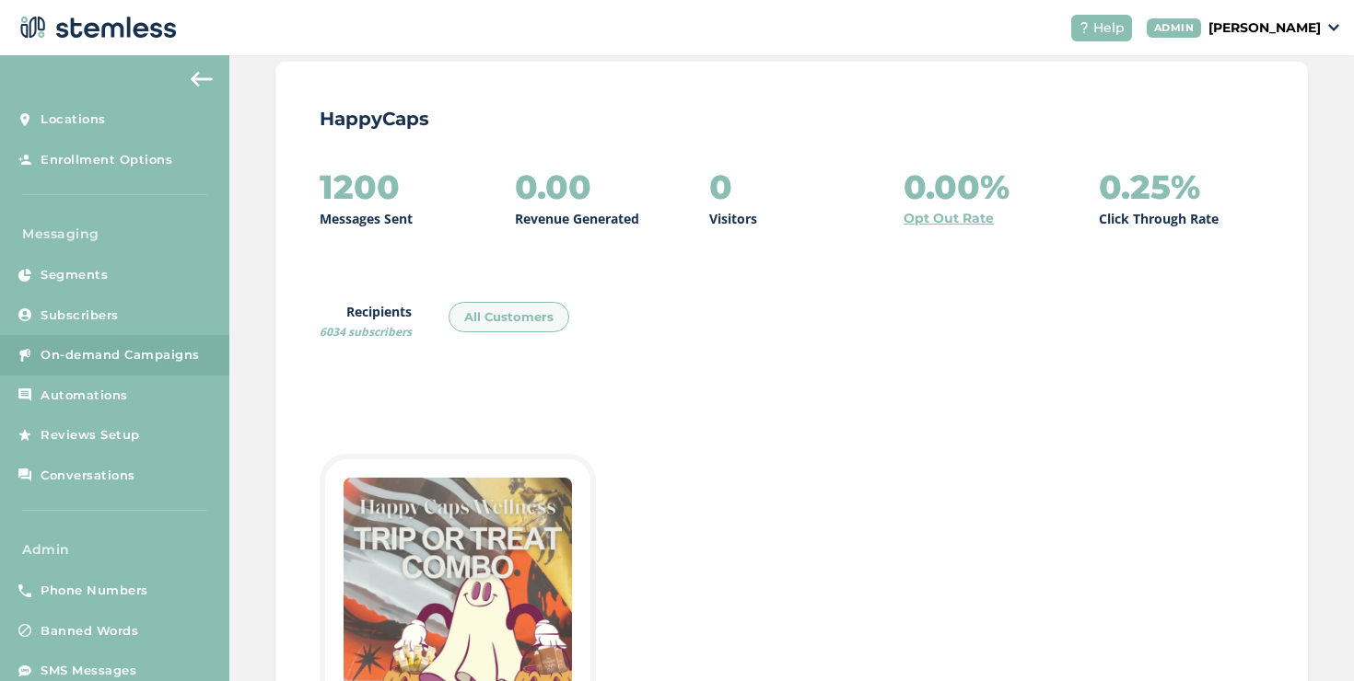
scroll to position [0, 0]
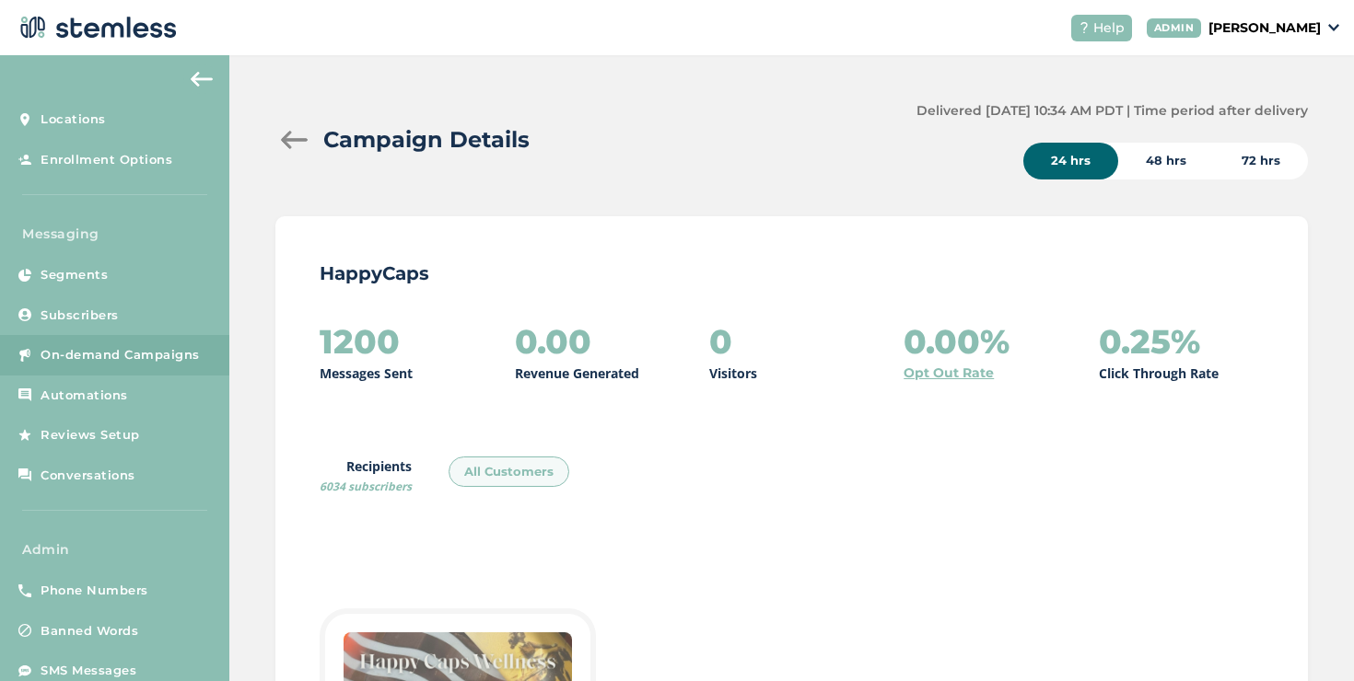
click at [277, 144] on div at bounding box center [293, 140] width 37 height 18
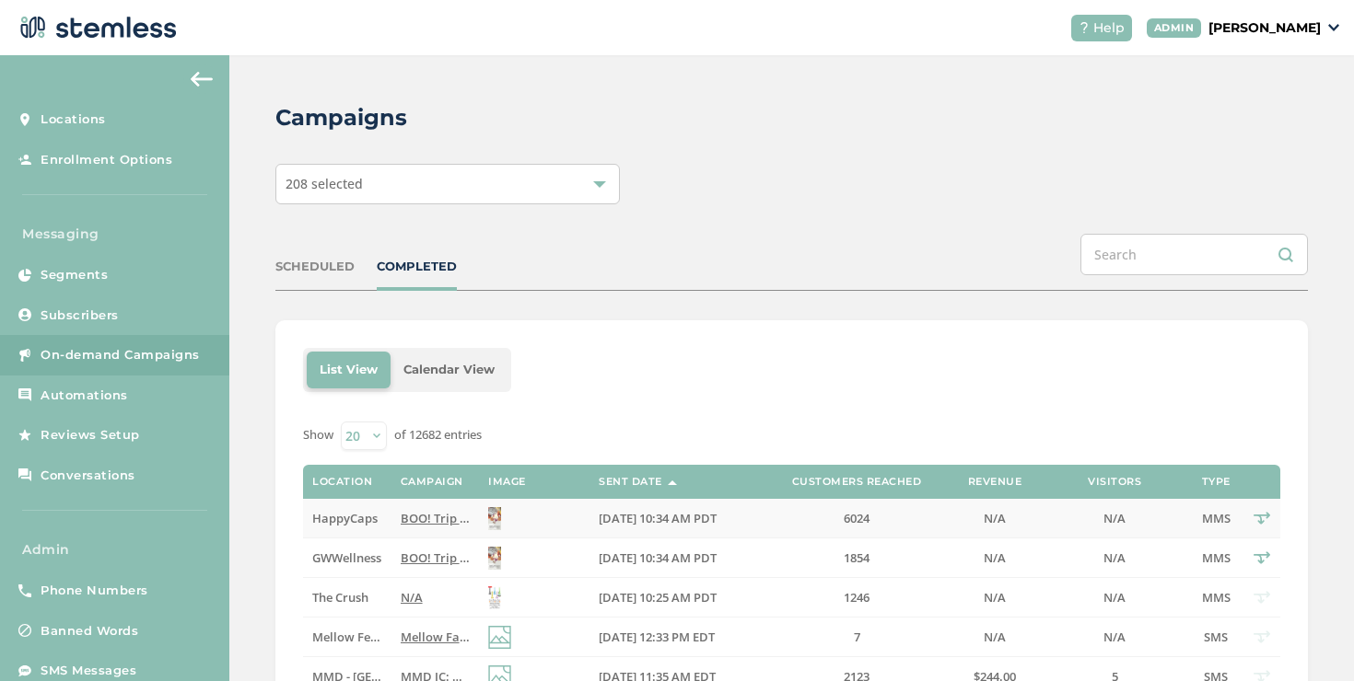
click at [391, 516] on td "BOO! Trip or treat with this Halloween special from HappyCapsWellness. Access s…" at bounding box center [434, 519] width 87 height 40
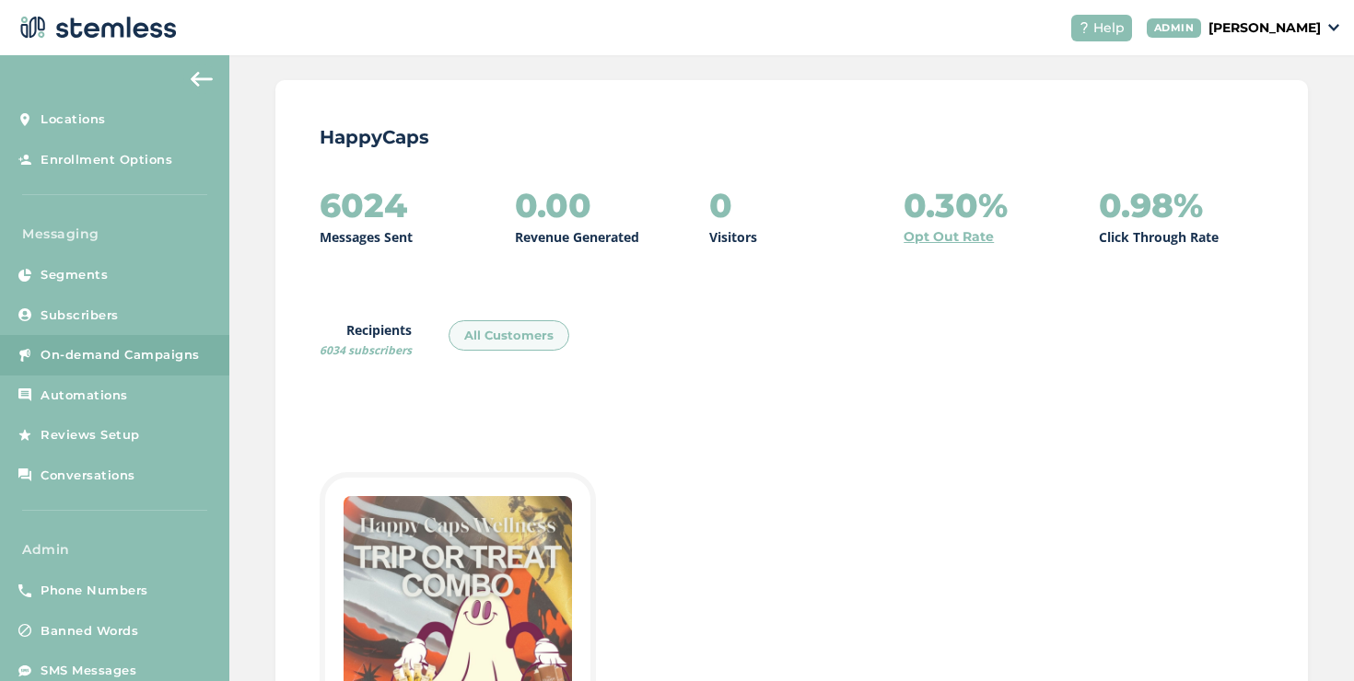
scroll to position [98, 0]
